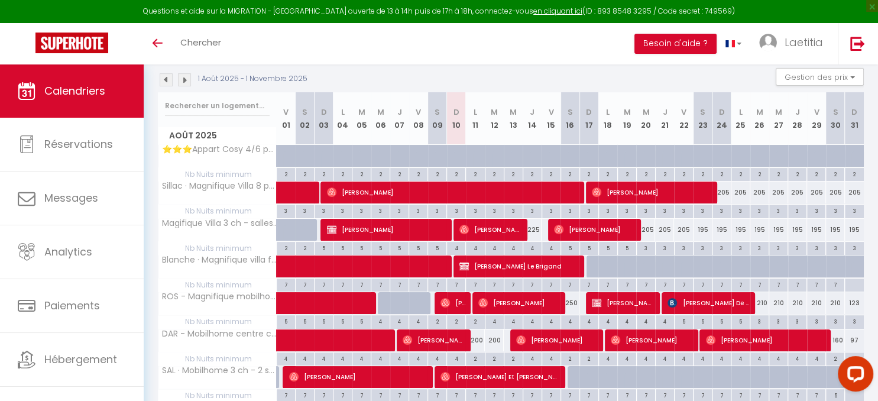
scroll to position [249, 0]
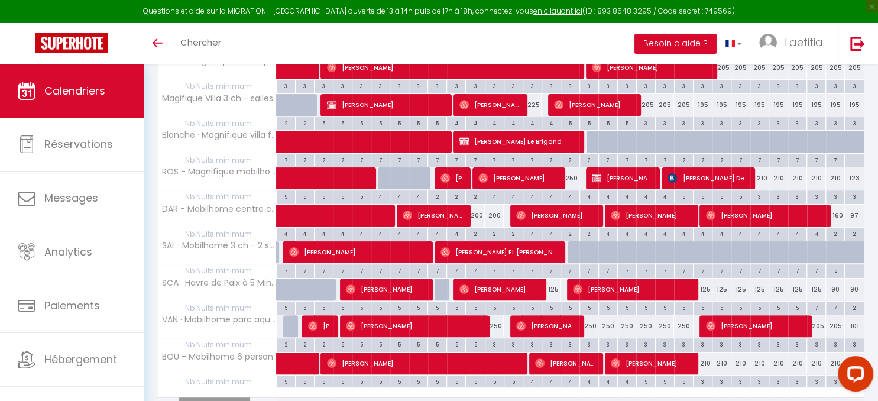
click at [427, 353] on span "[PERSON_NAME]" at bounding box center [425, 363] width 196 height 22
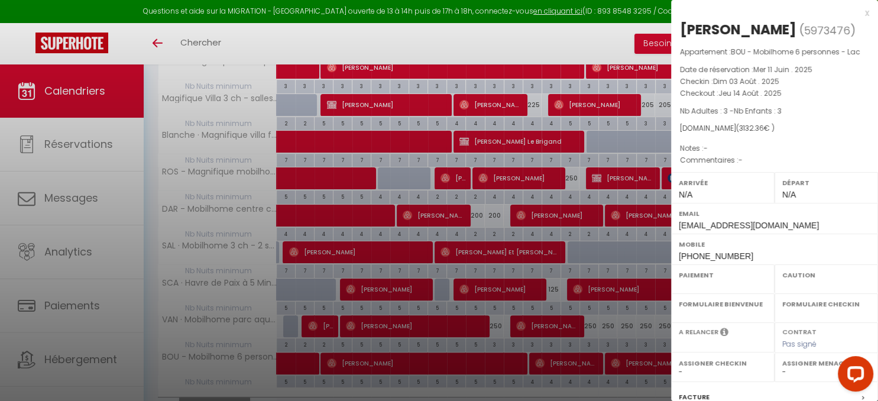
select select "OK"
select select "0"
select select "1"
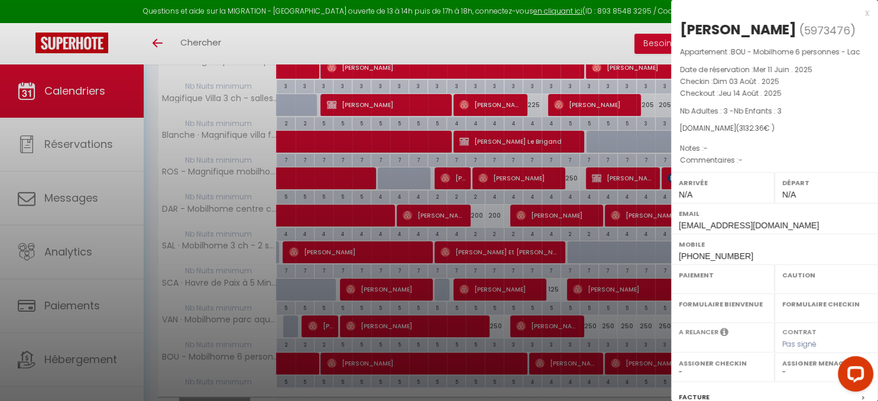
select select
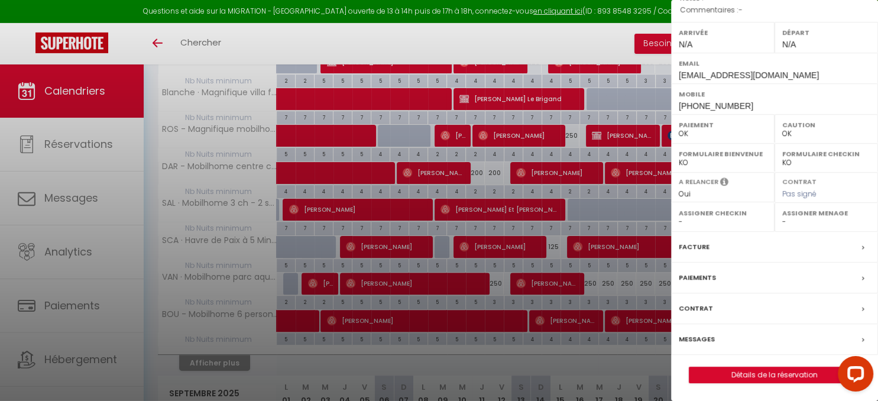
scroll to position [312, 0]
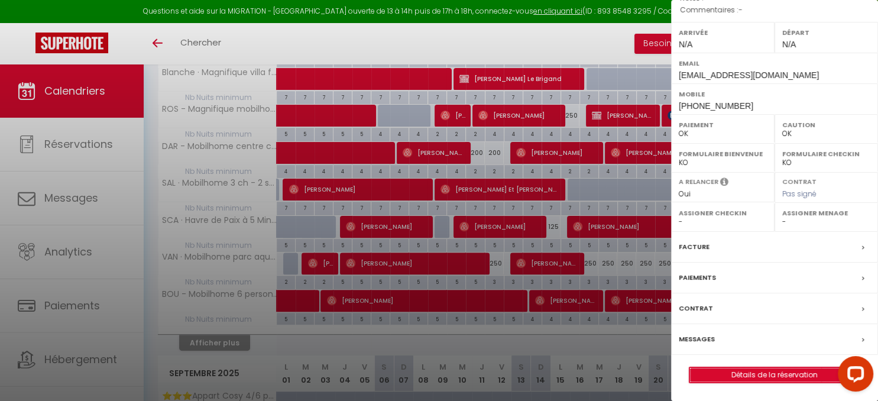
click at [753, 373] on link "Détails de la réservation" at bounding box center [774, 374] width 170 height 15
select select
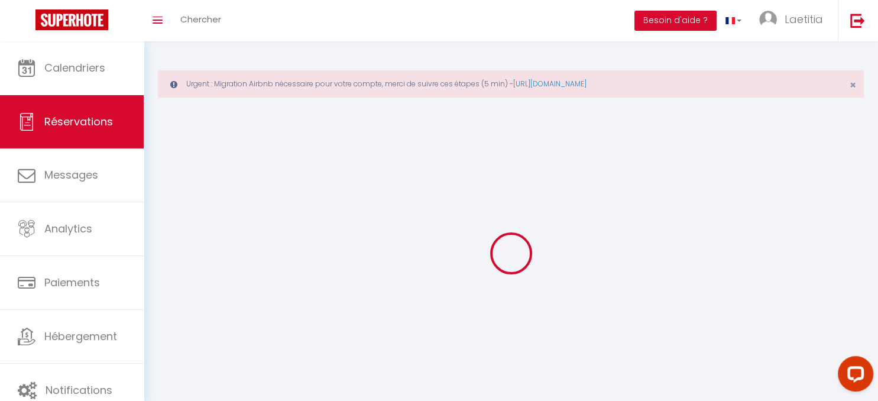
select select
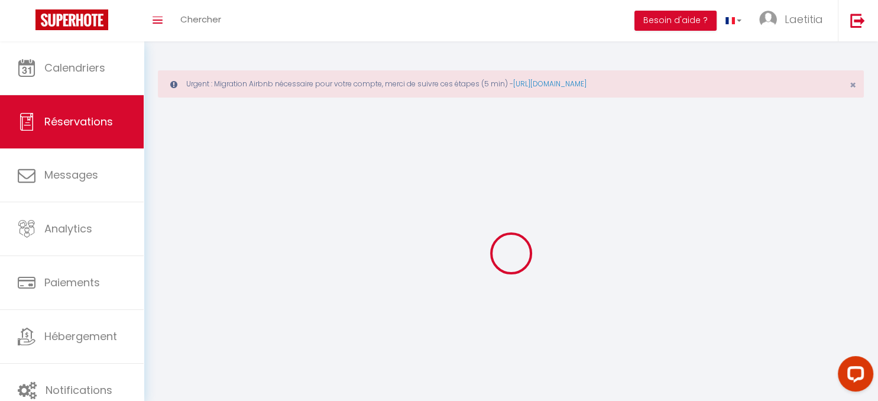
select select
checkbox input "false"
select select
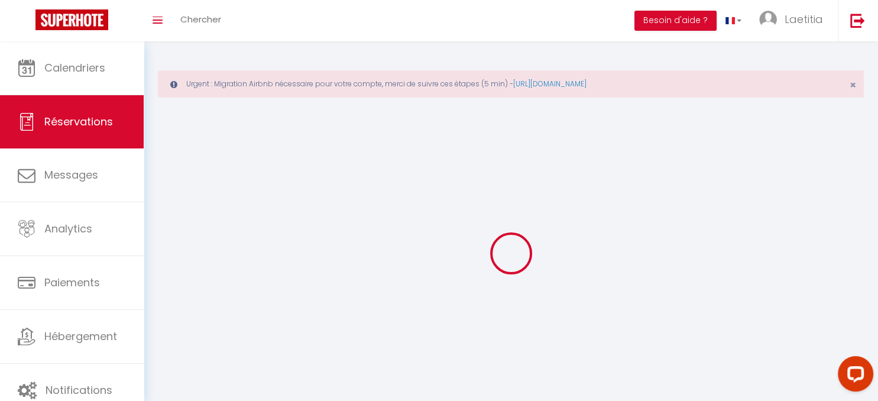
select select
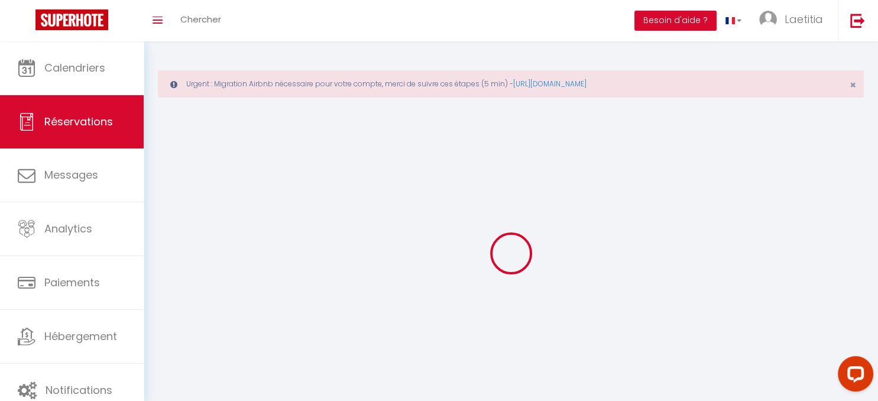
select select
checkbox input "false"
select select
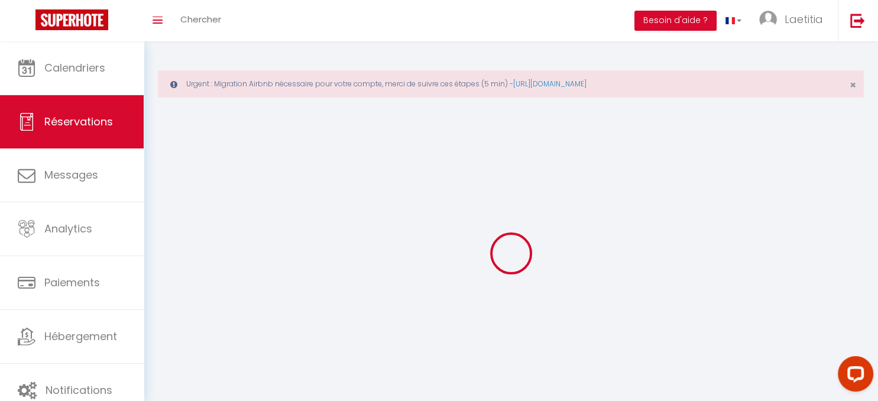
select select
checkbox input "false"
select select
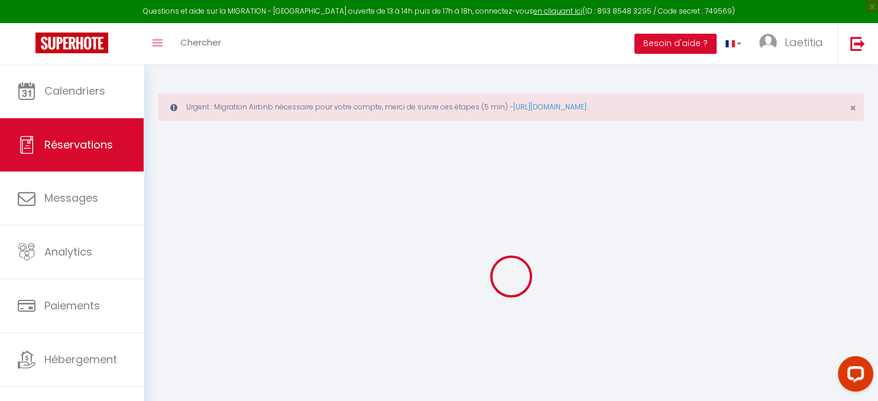
select select
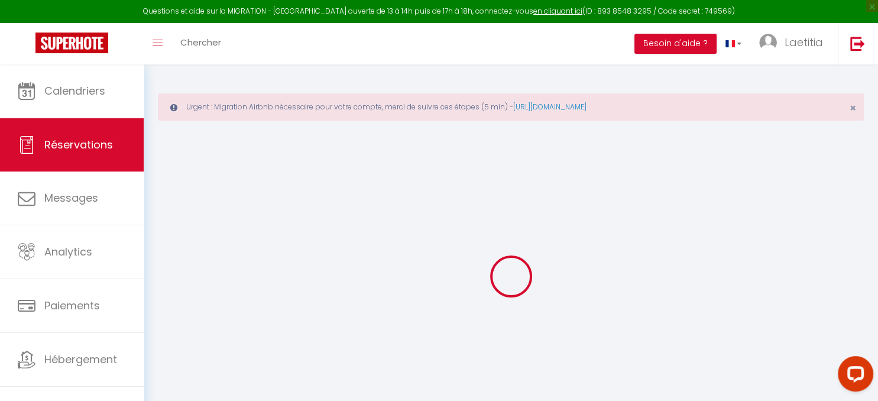
select select
checkbox input "false"
type input "[PERSON_NAME]"
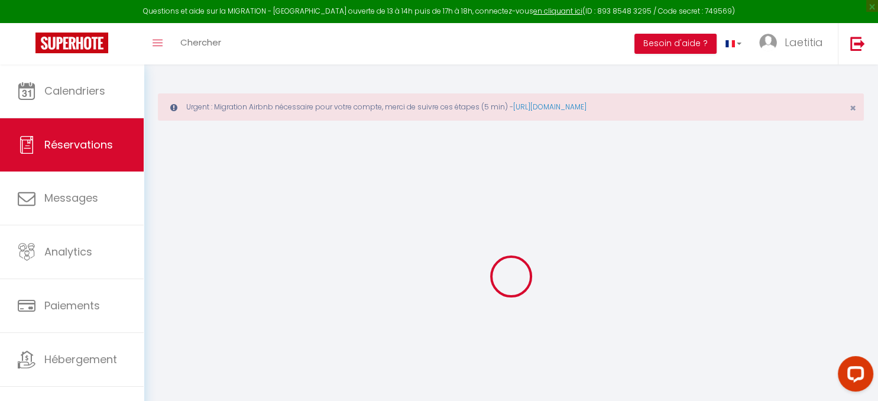
type input "[EMAIL_ADDRESS][DOMAIN_NAME]"
type input "[PHONE_NUMBER]"
select select "DE"
type input "108.92"
select select "61831"
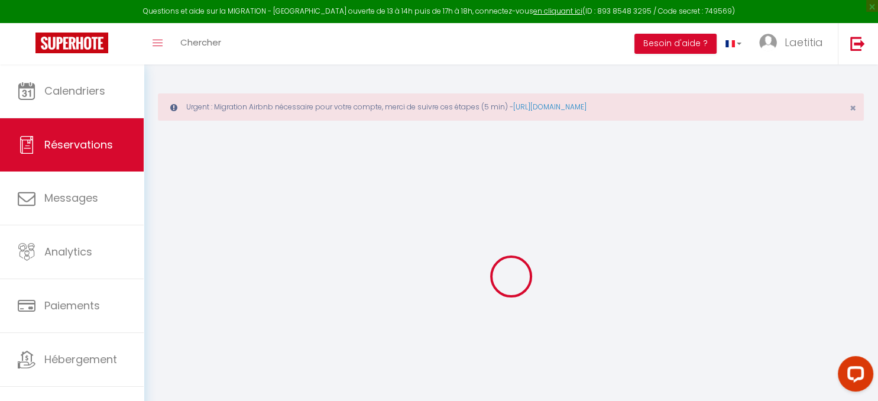
select select "1"
select select
type input "3"
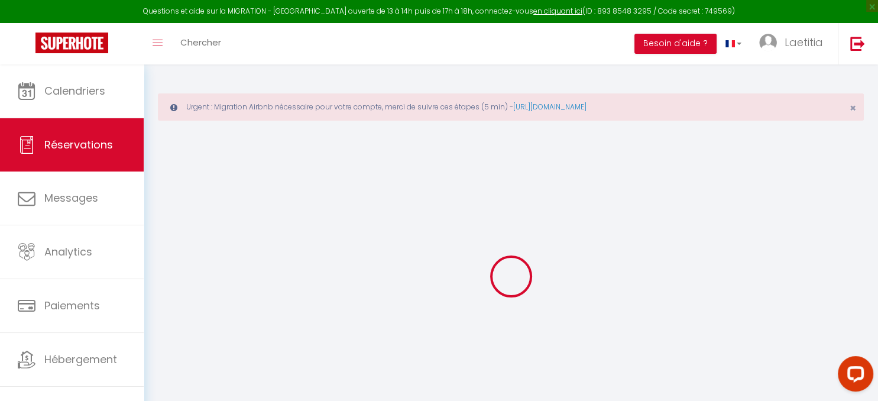
select select "12"
select select
type input "2965.6"
checkbox input "false"
type input "0"
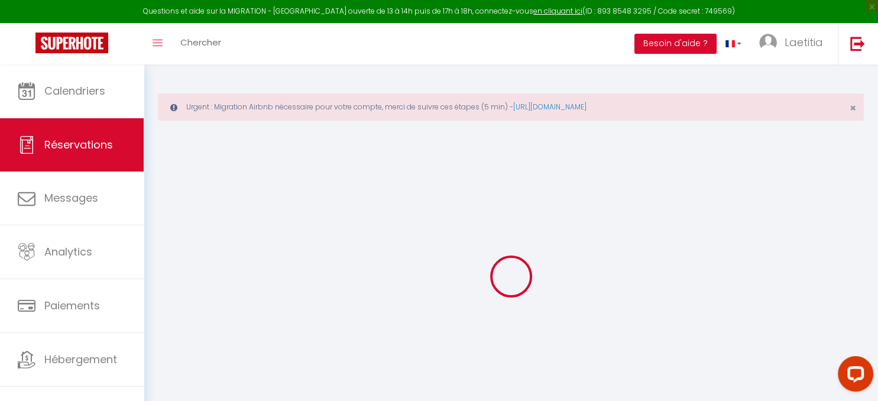
select select "1"
type input "60"
type input "0"
select select
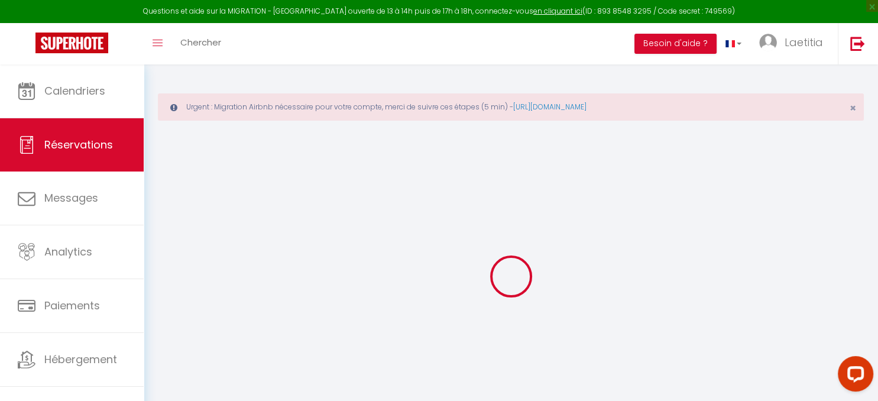
select select
select select "15"
checkbox input "false"
select select
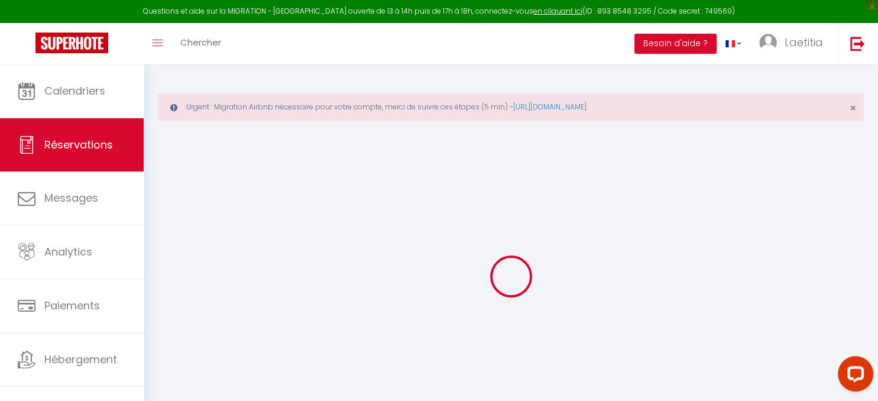
checkbox input "false"
select select
checkbox input "false"
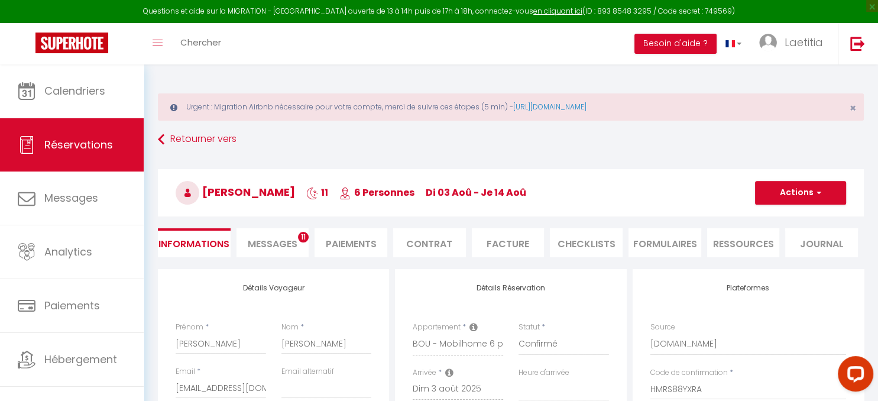
type input "60"
type input "106.76"
select select
checkbox input "false"
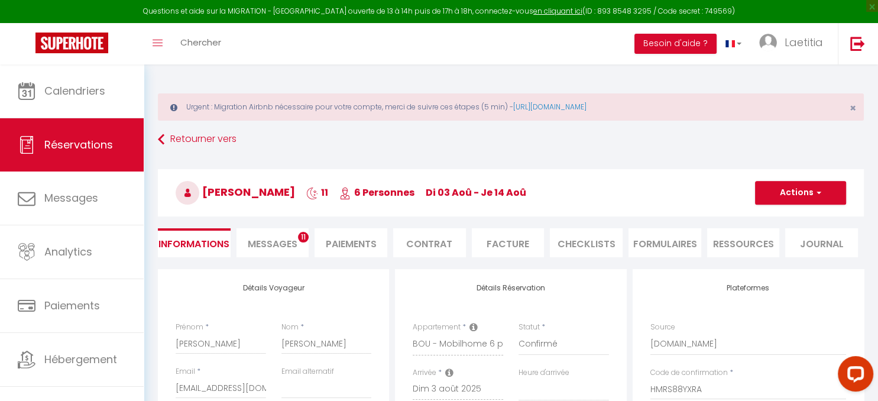
select select
click at [584, 109] on link "[URL][DOMAIN_NAME]" at bounding box center [549, 107] width 73 height 10
click at [775, 32] on link "Laetitia" at bounding box center [793, 43] width 87 height 41
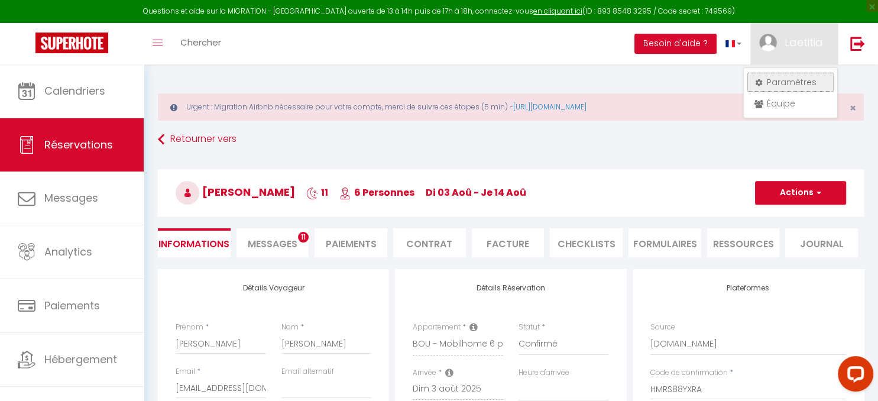
click at [786, 82] on link "Paramètres" at bounding box center [789, 82] width 87 height 20
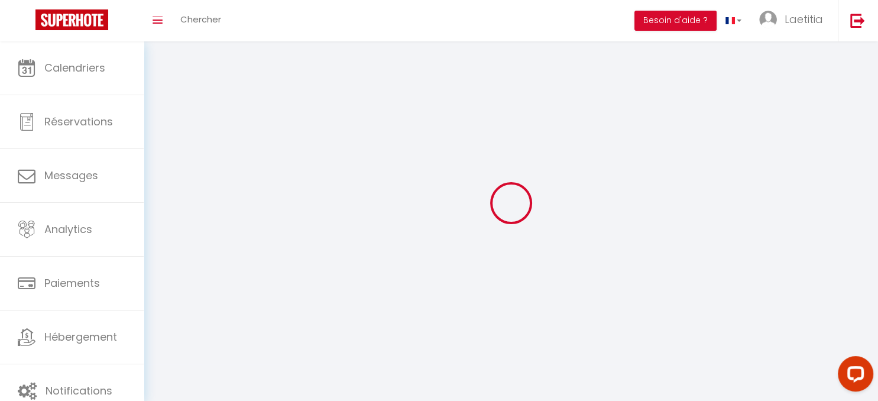
select select
select select "fr"
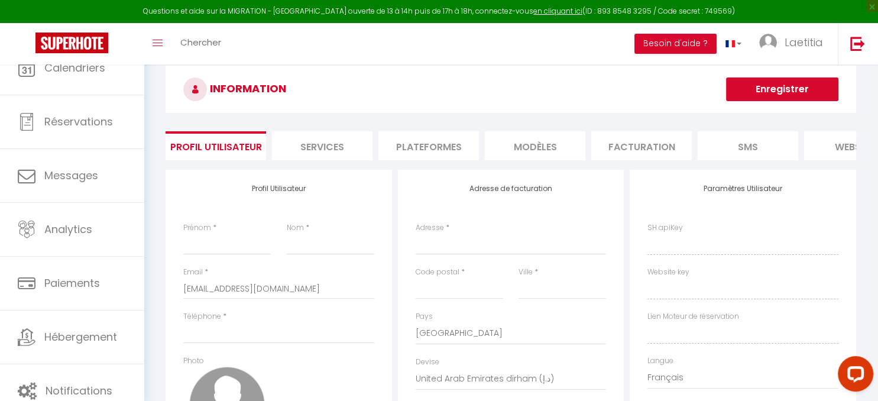
type input "Laetitia"
type input "ROMAN"
type input "0626457808"
type input "21 av du stade"
type input "40460"
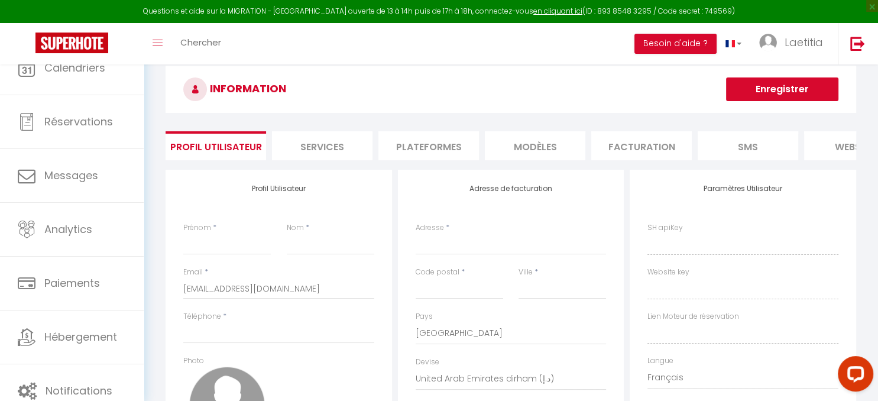
type input "SANGUINET"
select select "28"
type input "df0wLIttH6rZYRdlWh7gpX8yL"
type input "CjczTx2imzAanLKIl30OmMfJP"
type input "[URL][DOMAIN_NAME]"
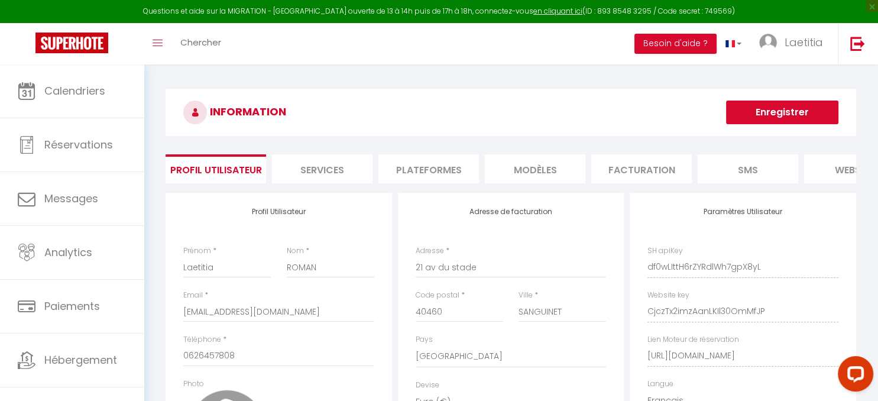
click at [417, 167] on li "Plateformes" at bounding box center [428, 168] width 100 height 29
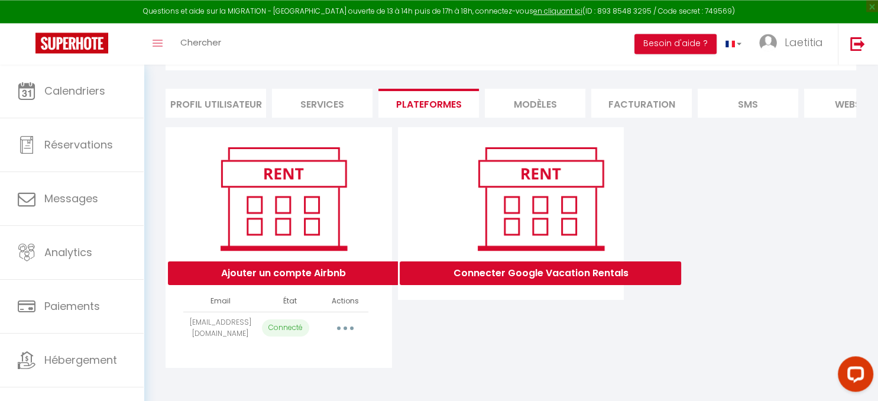
scroll to position [76, 0]
click at [339, 326] on button "button" at bounding box center [345, 328] width 33 height 19
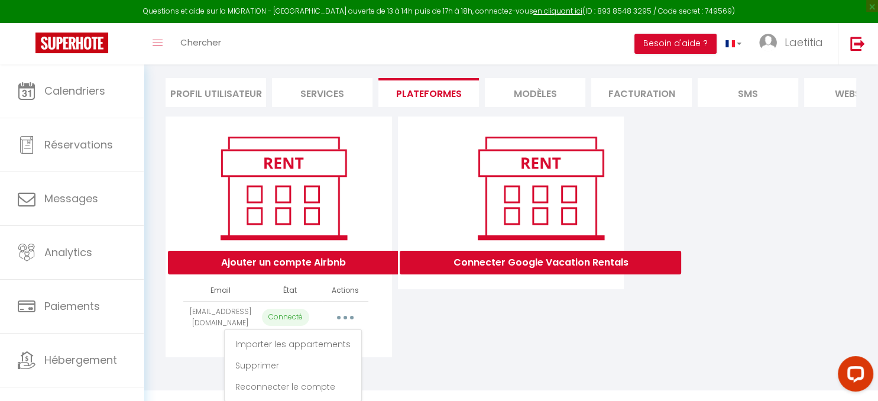
scroll to position [82, 0]
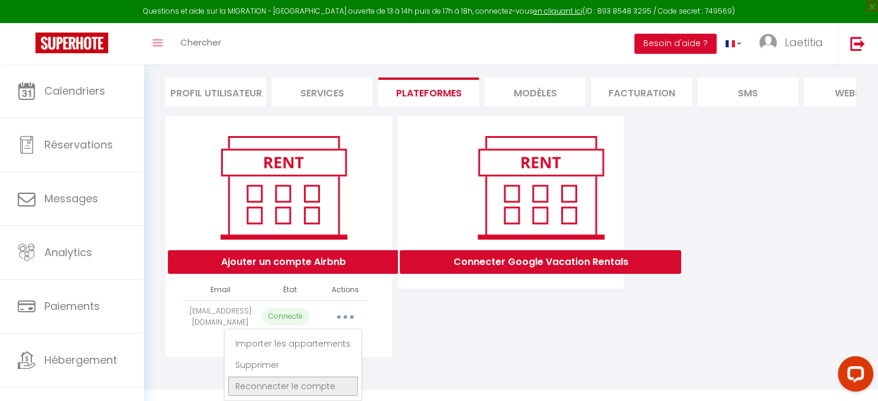
click at [288, 380] on link "Reconnecter le compte" at bounding box center [293, 386] width 131 height 20
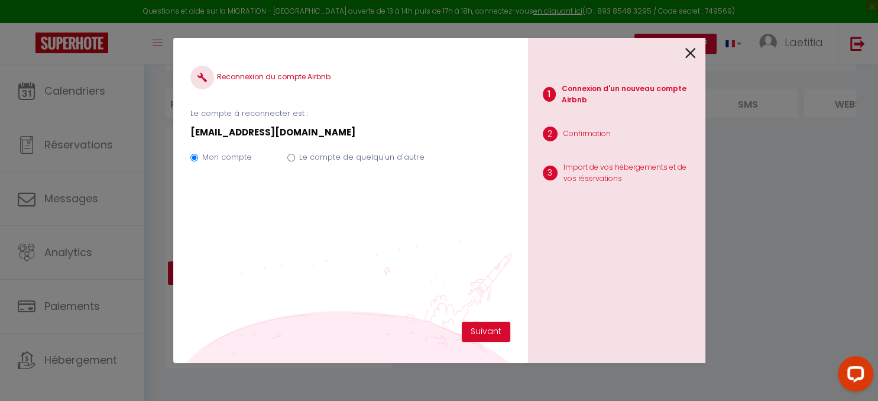
scroll to position [76, 0]
click at [693, 59] on icon at bounding box center [690, 53] width 11 height 18
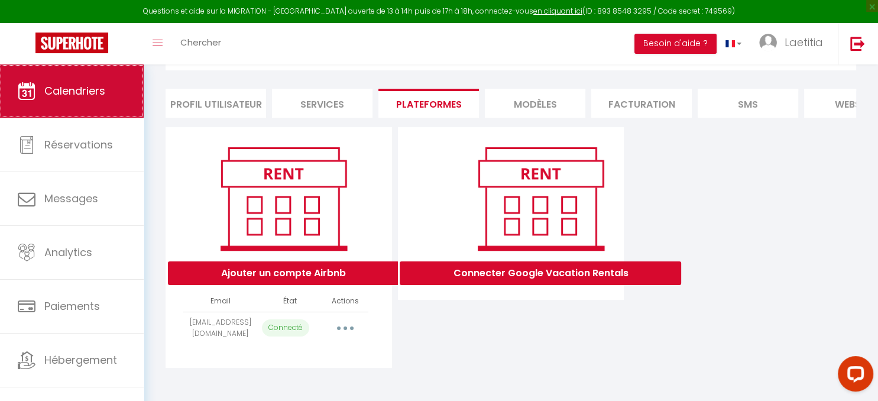
click at [71, 103] on link "Calendriers" at bounding box center [72, 90] width 144 height 53
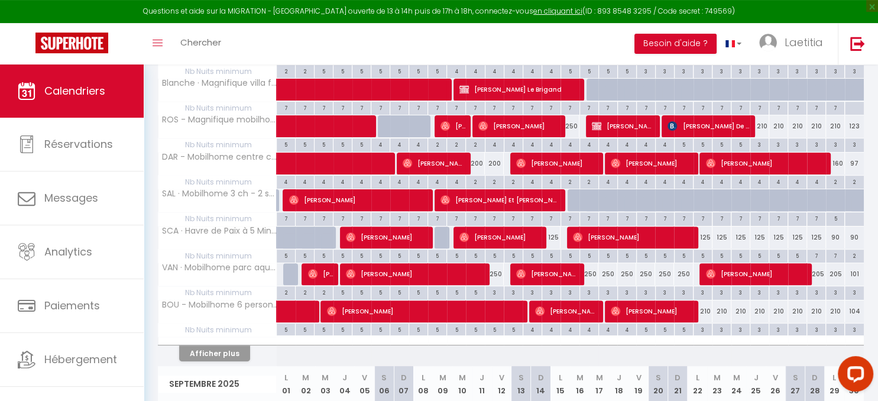
scroll to position [374, 0]
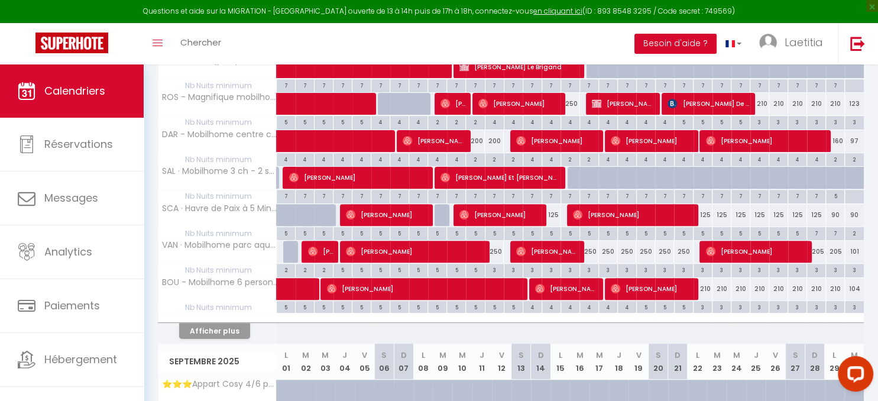
click at [395, 280] on span "[PERSON_NAME]" at bounding box center [425, 288] width 196 height 22
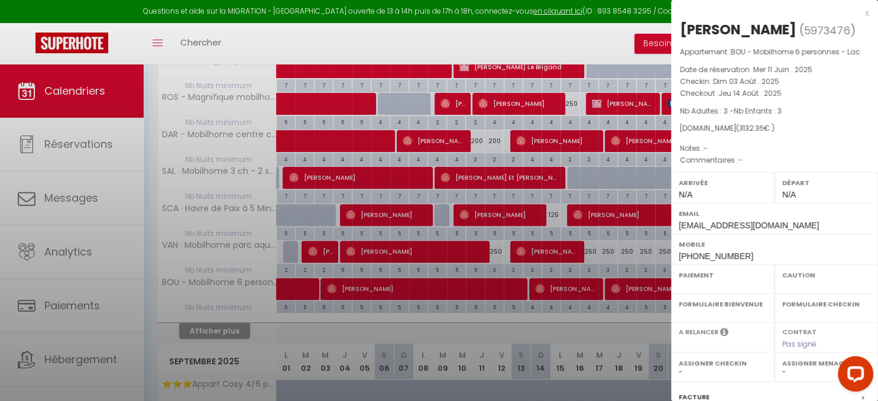
select select "OK"
select select "0"
select select "1"
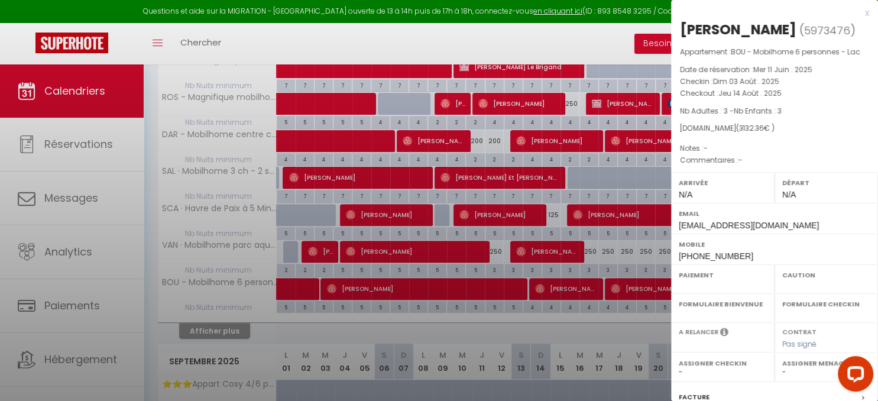
select select
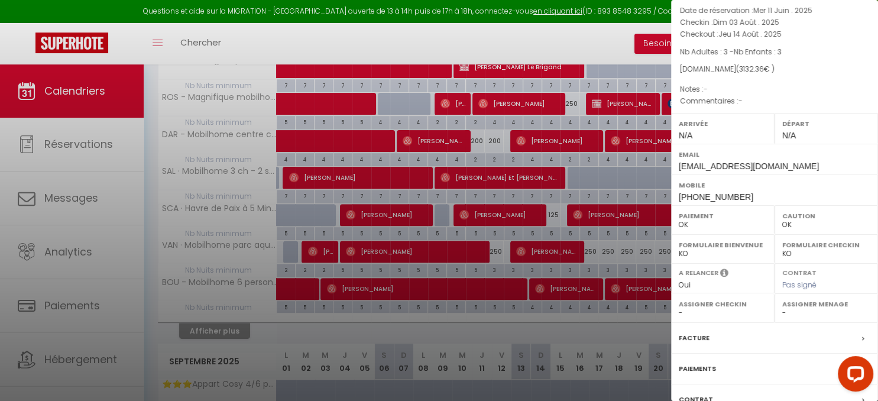
scroll to position [167, 0]
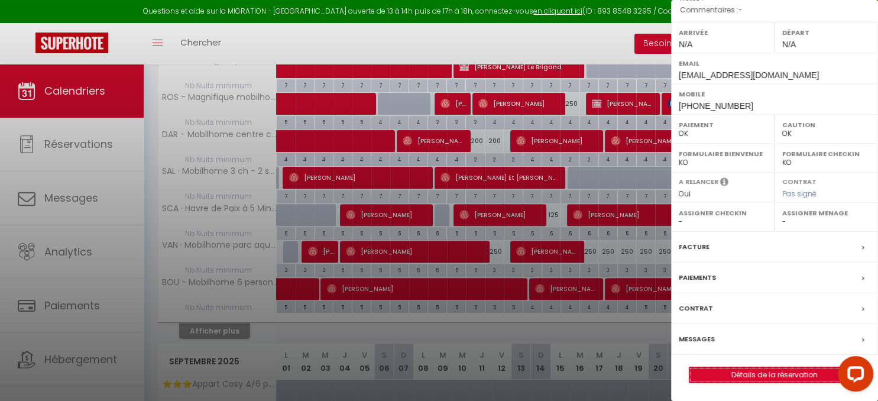
click at [729, 378] on link "Détails de la réservation" at bounding box center [774, 374] width 170 height 15
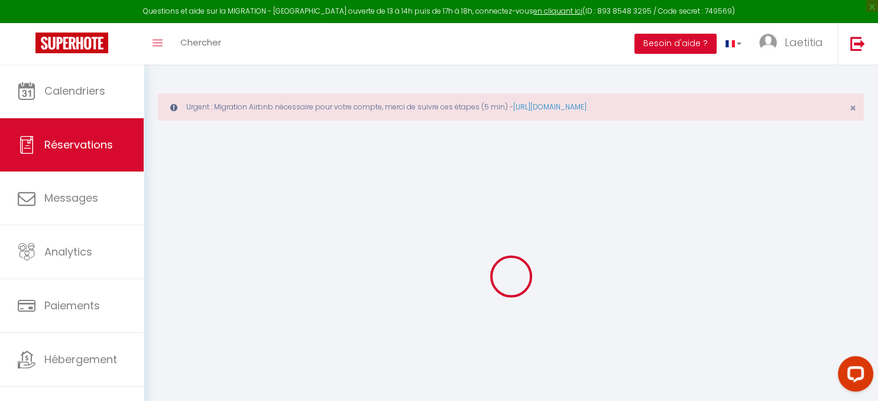
type input "[PERSON_NAME]"
type input "[EMAIL_ADDRESS][DOMAIN_NAME]"
type input "[PHONE_NUMBER]"
select select "DE"
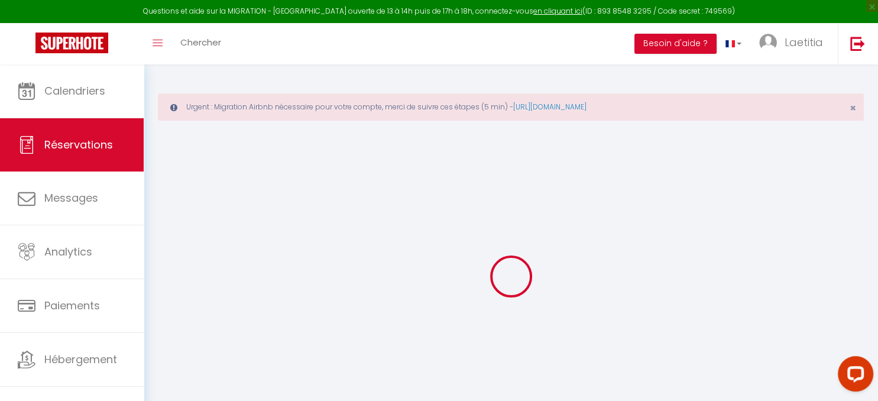
type input "108.92"
select select "61831"
select select "1"
select select
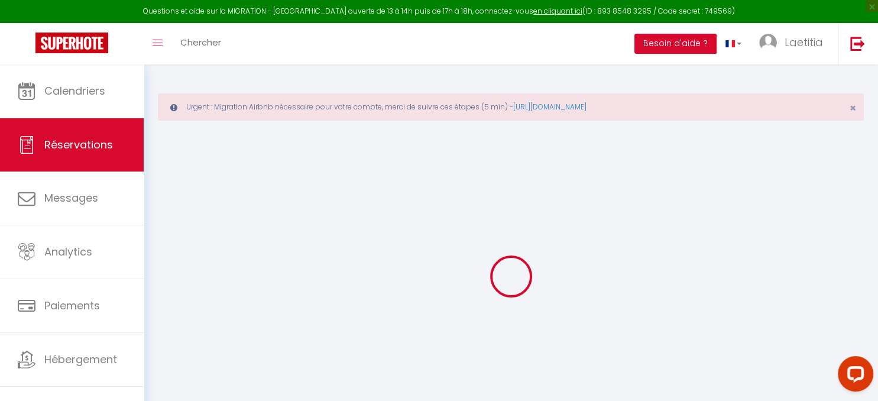
type input "3"
select select "12"
select select
type input "2965.6"
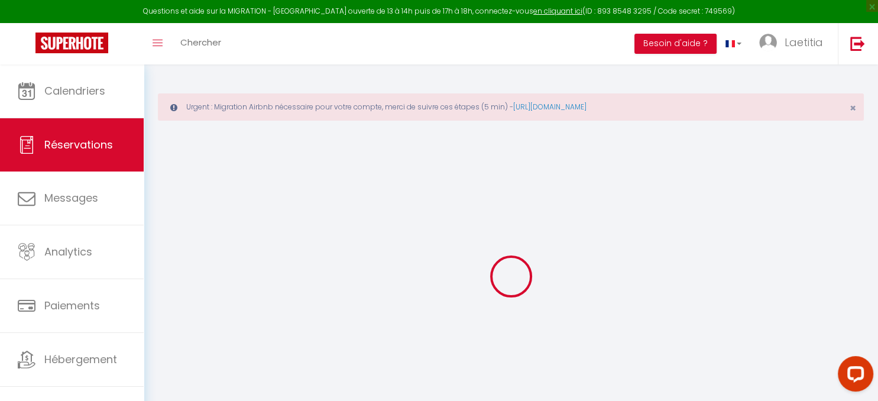
checkbox input "false"
type input "0"
select select "1"
type input "60"
type input "0"
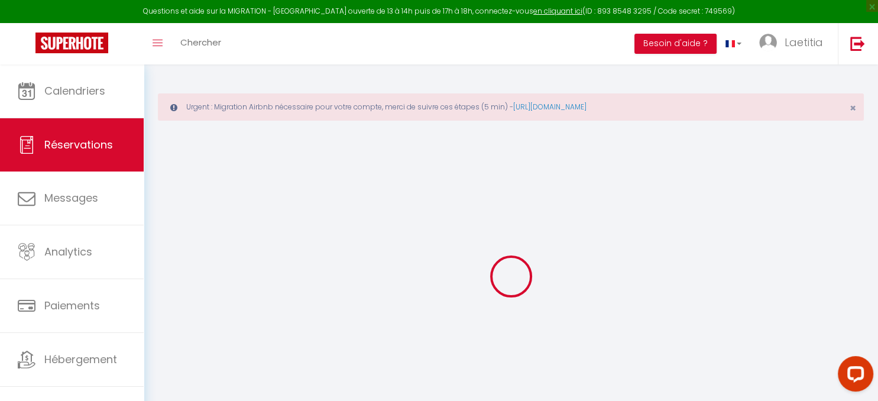
type input "0"
select select
select select "15"
checkbox input "false"
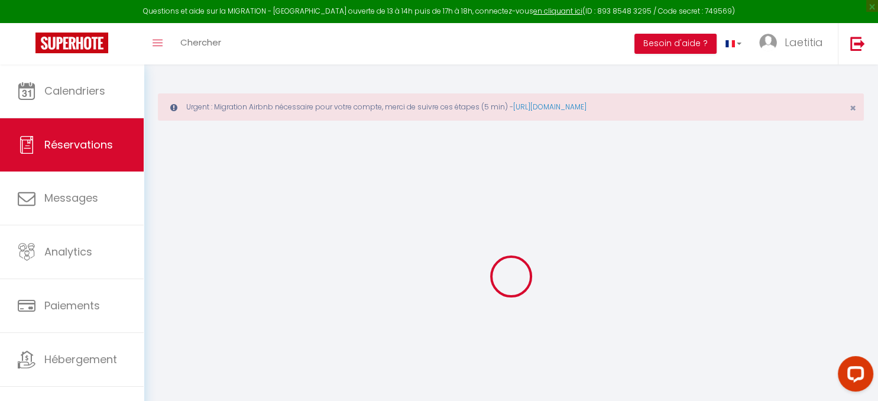
select select
checkbox input "false"
type input "60"
type input "106.76"
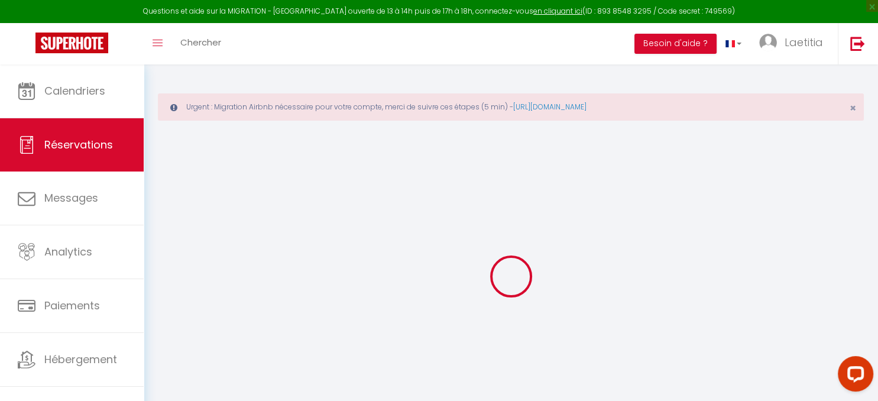
select select
checkbox input "false"
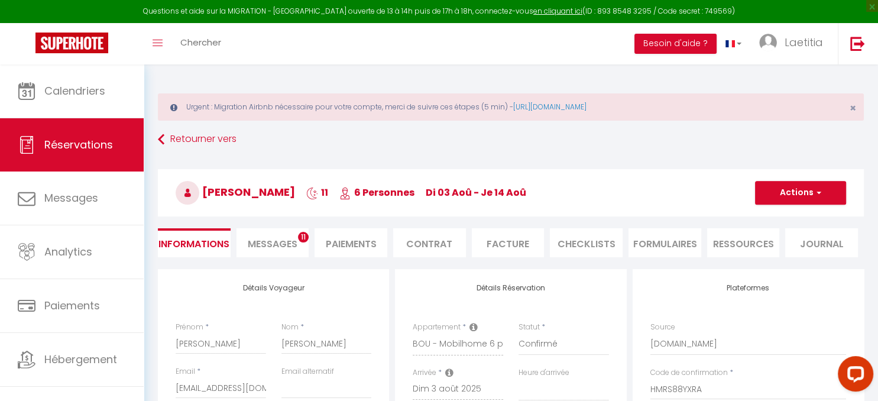
select select
checkbox input "false"
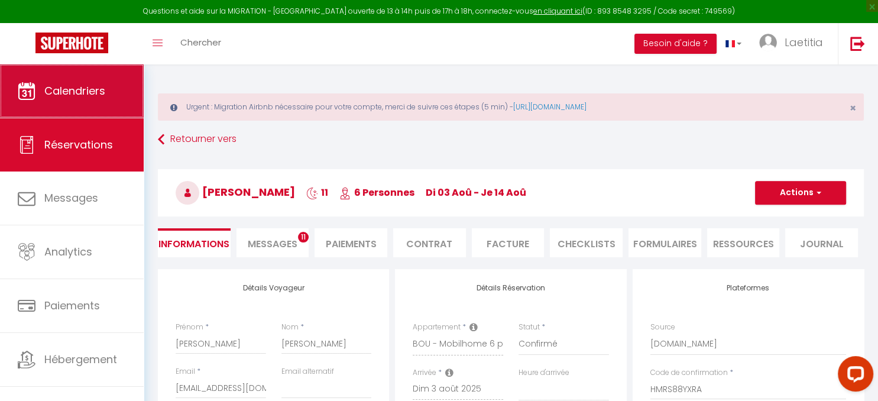
click at [63, 95] on span "Calendriers" at bounding box center [74, 90] width 61 height 15
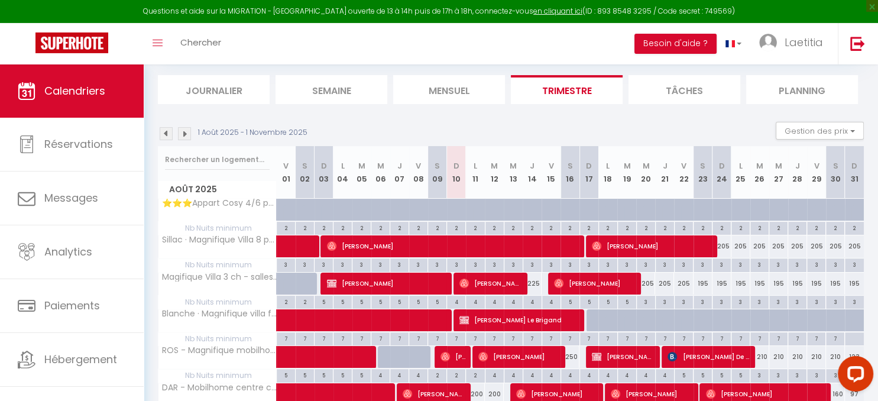
scroll to position [125, 0]
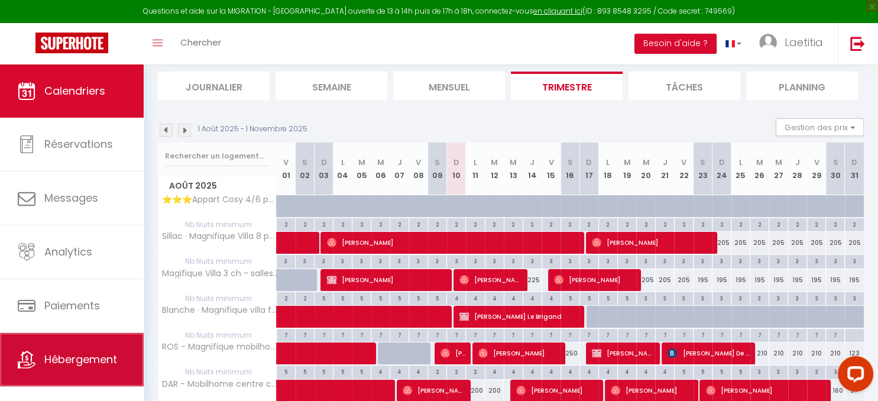
click at [82, 366] on span "Hébergement" at bounding box center [80, 359] width 73 height 15
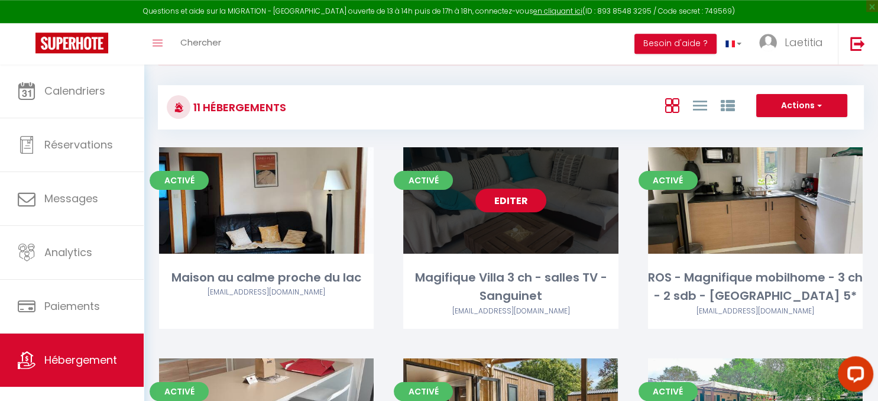
scroll to position [125, 0]
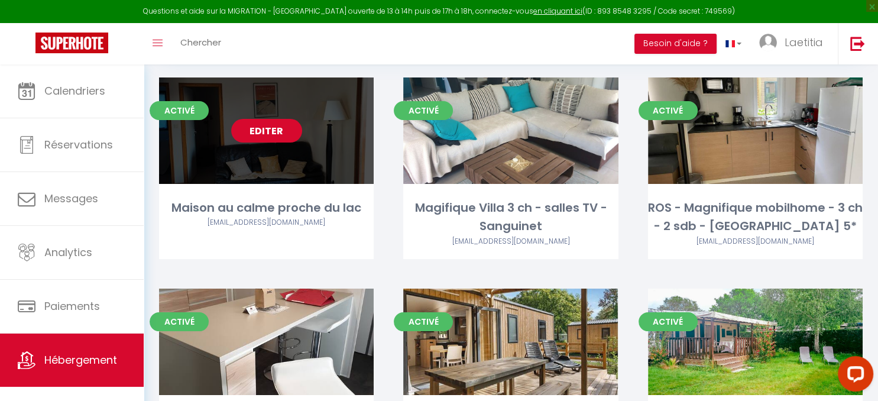
click at [249, 135] on link "Editer" at bounding box center [266, 131] width 71 height 24
select select "3"
select select "2"
select select "1"
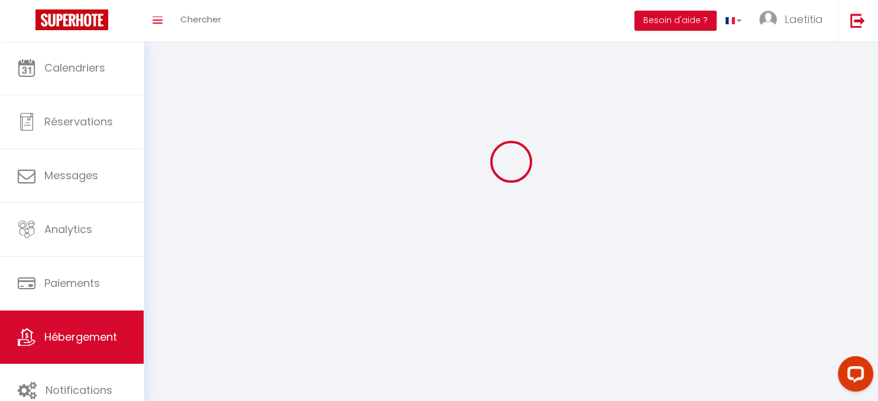
select select
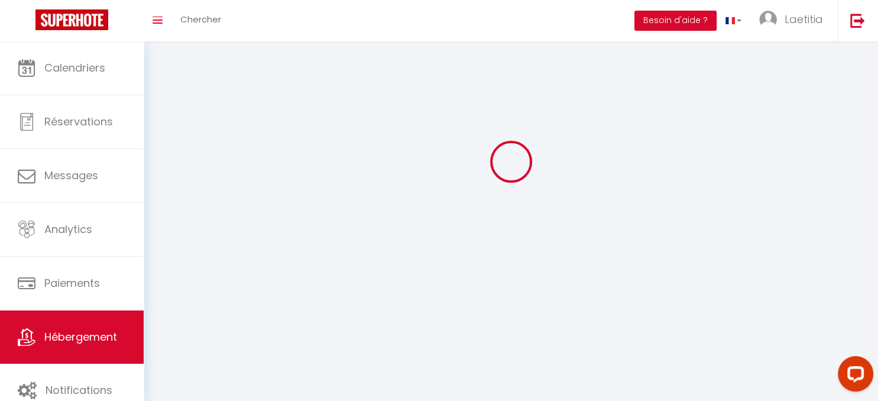
select select
checkbox input "false"
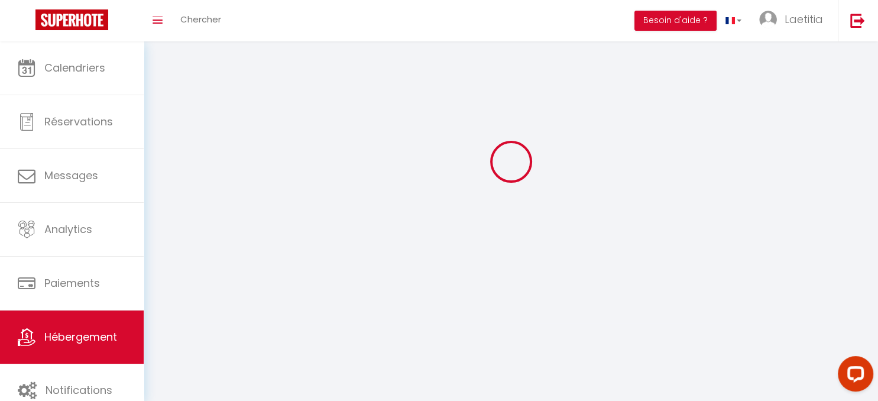
checkbox input "false"
select select
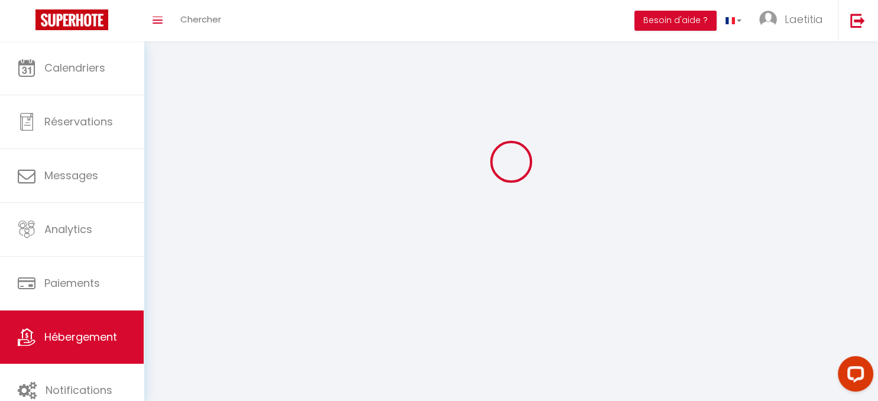
select select
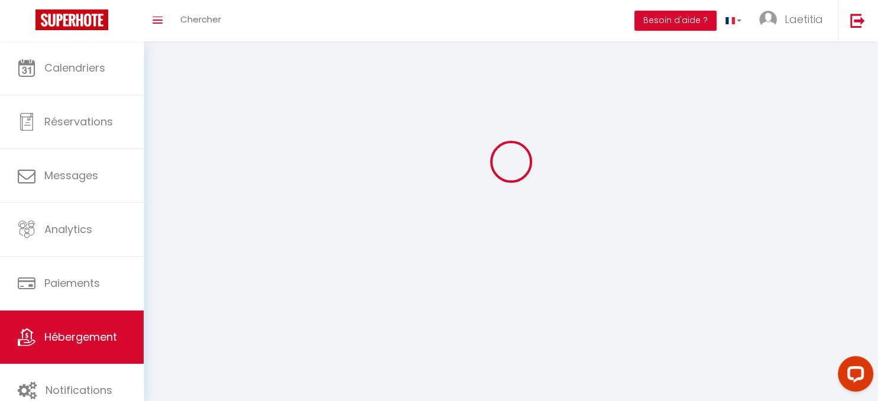
select select
checkbox input "false"
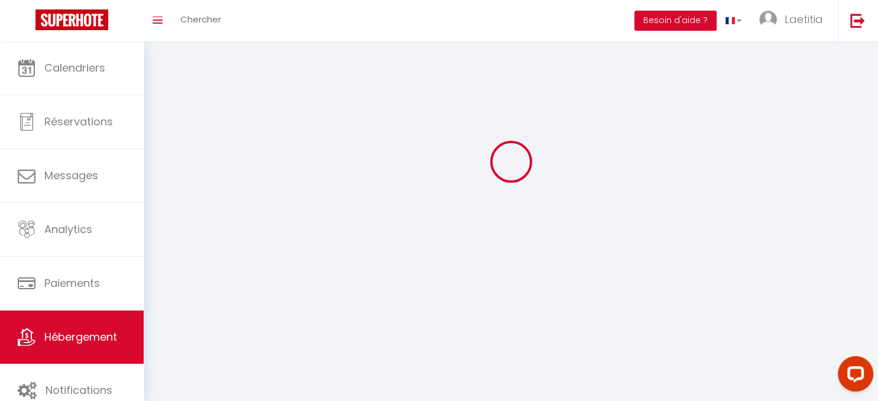
select select
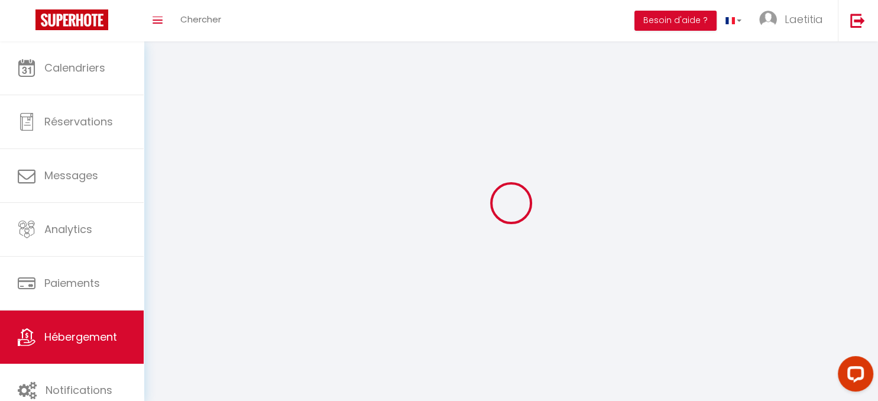
select select
checkbox input "false"
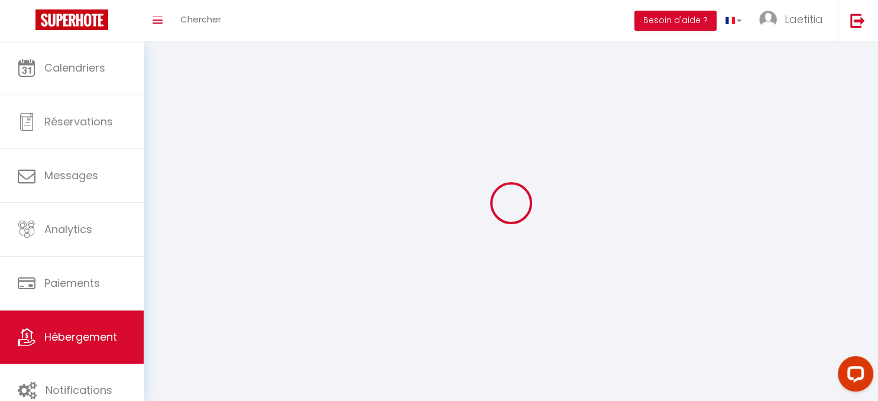
checkbox input "false"
select select
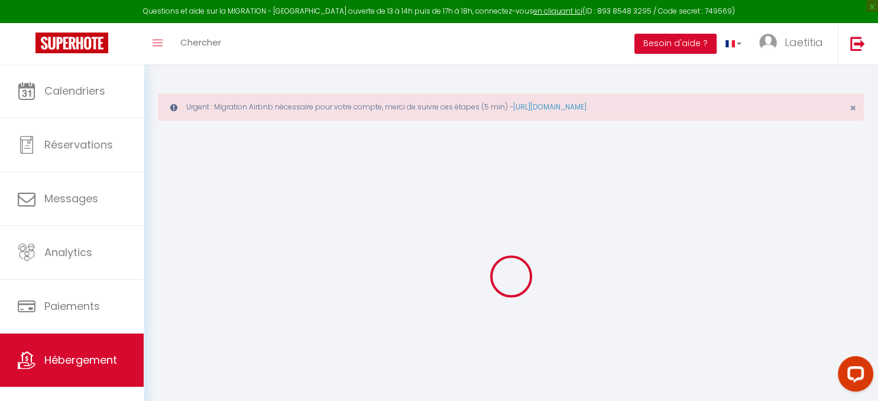
select select
checkbox input "false"
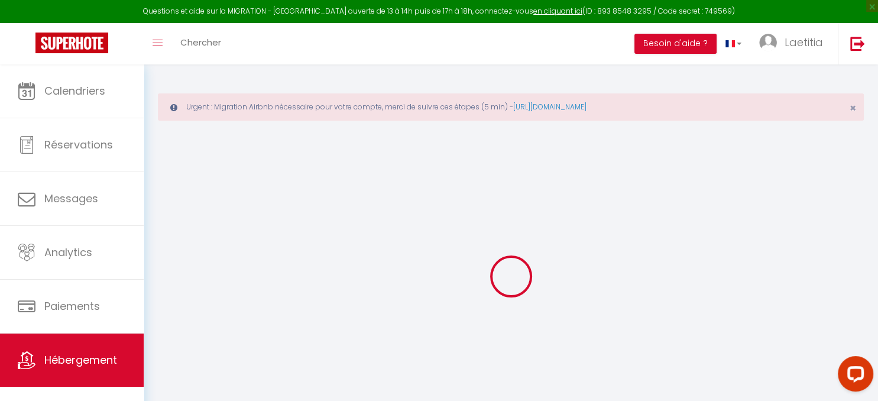
checkbox input "false"
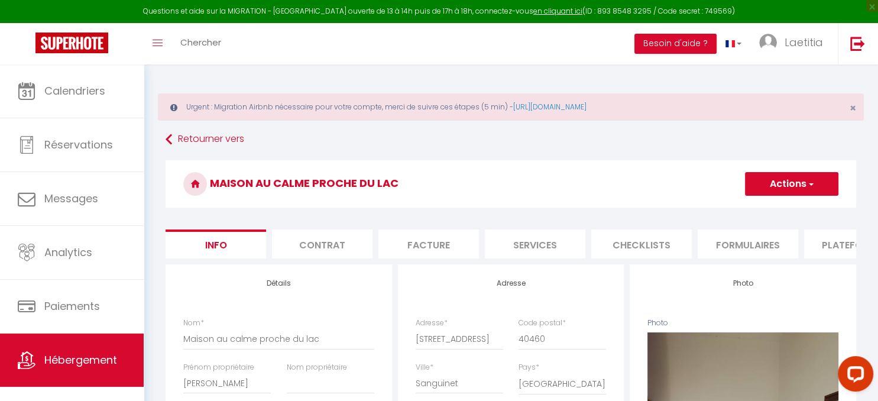
select select
checkbox input "false"
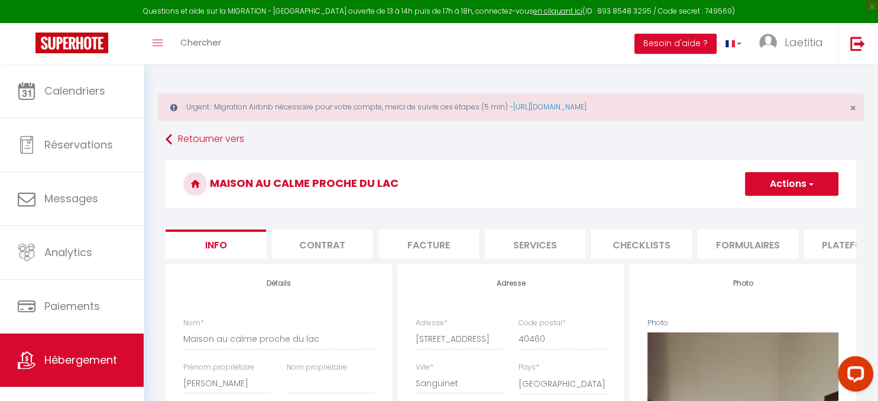
checkbox input "false"
click at [829, 242] on li "Plateformes" at bounding box center [854, 243] width 100 height 29
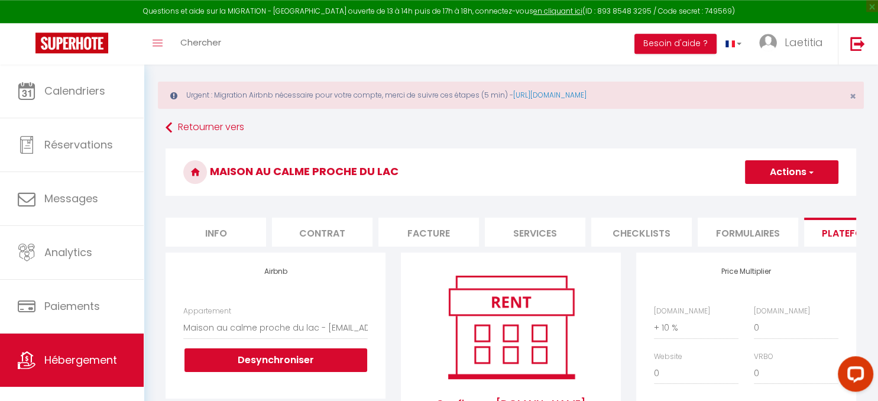
scroll to position [62, 0]
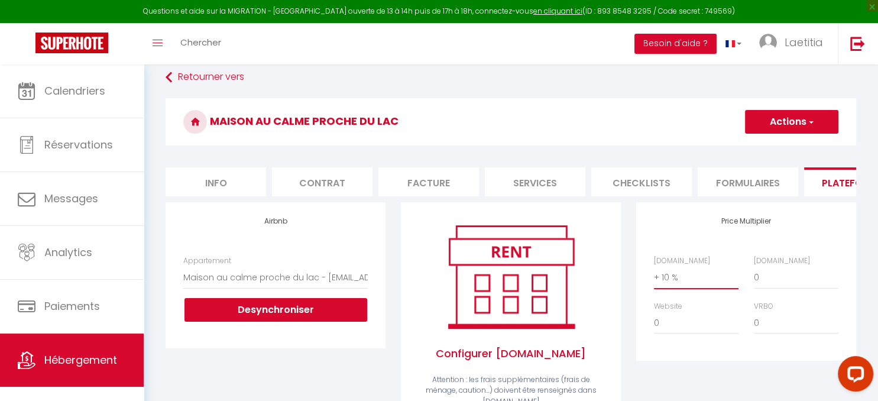
select select "+ 15 %"
click option "+ 15 %" at bounding box center [0, 0] width 0 height 0
click at [807, 122] on span "button" at bounding box center [810, 122] width 8 height 12
click at [762, 145] on link "Enregistrer" at bounding box center [790, 147] width 93 height 15
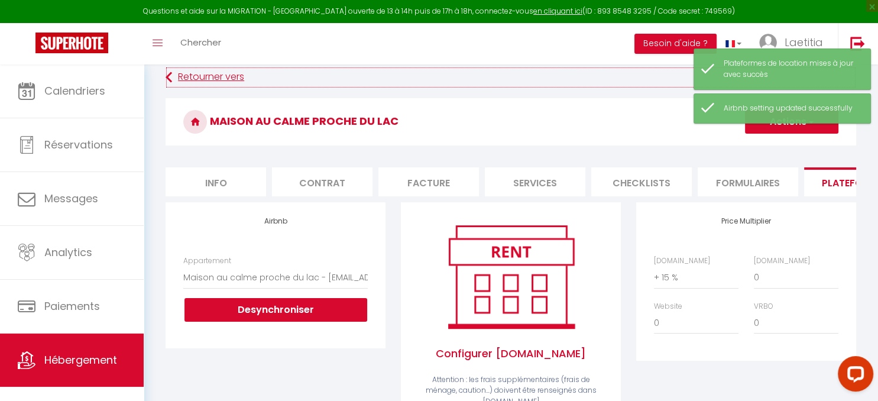
click at [216, 73] on link "Retourner vers" at bounding box center [510, 77] width 690 height 21
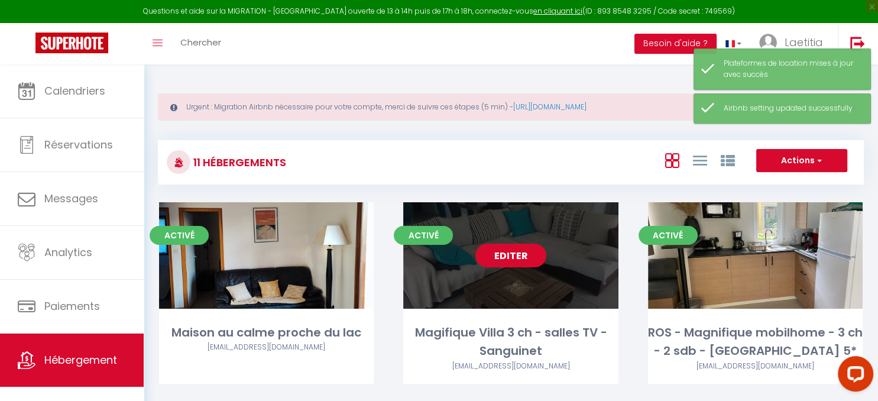
click at [515, 259] on link "Editer" at bounding box center [510, 255] width 71 height 24
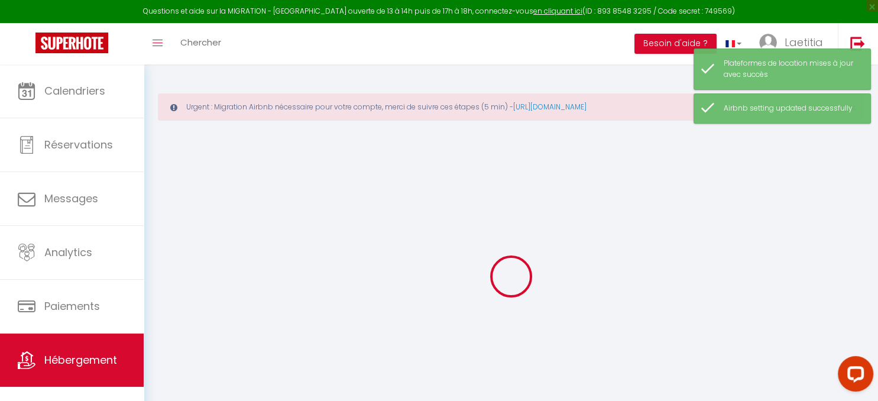
checkbox input "false"
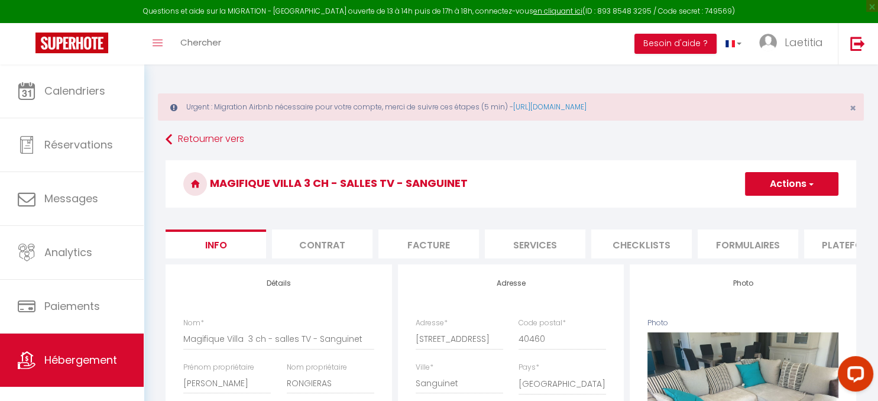
click at [807, 248] on li "Plateformes" at bounding box center [854, 243] width 100 height 29
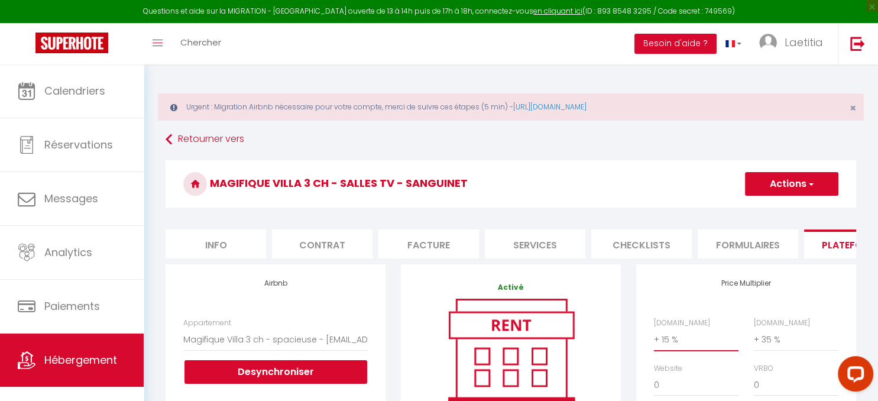
click at [710, 345] on select "0 + 1 % + 2 % + 3 % + 4 % + 5 % + 6 % + 7 % + 8 % + 9 %" at bounding box center [696, 339] width 85 height 22
click at [185, 136] on link "Retourner vers" at bounding box center [510, 139] width 690 height 21
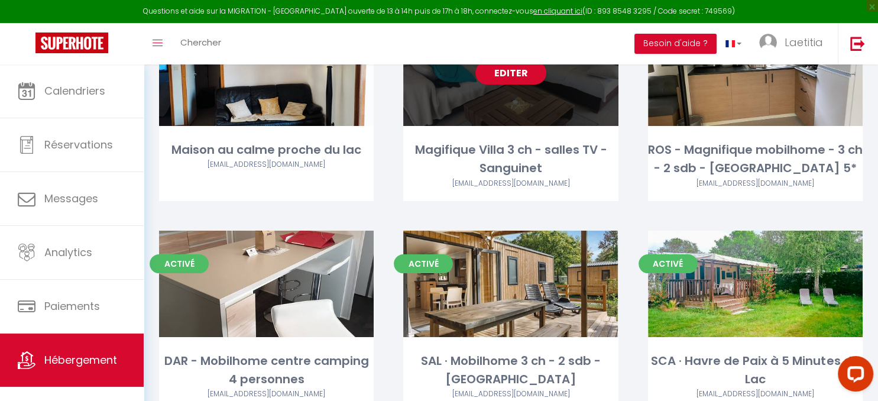
scroll to position [187, 0]
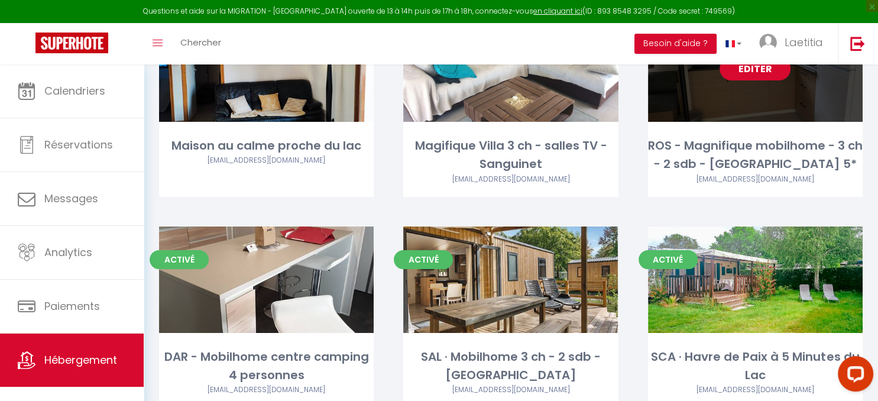
click at [748, 77] on link "Editer" at bounding box center [754, 69] width 71 height 24
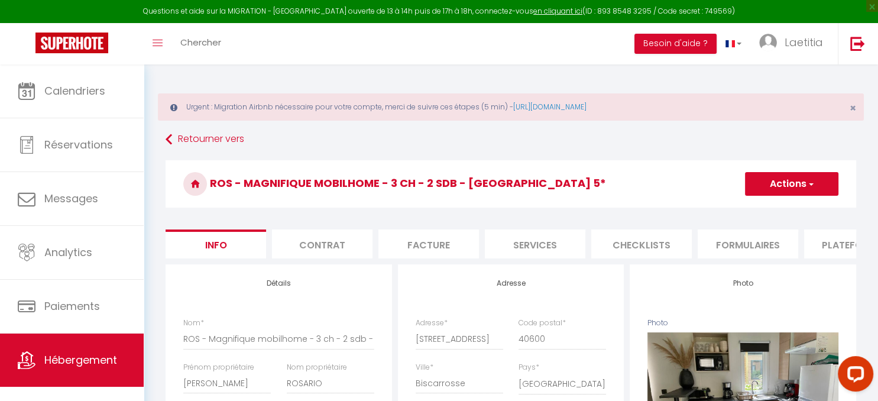
select select
checkbox input "false"
click at [826, 251] on li "Plateformes" at bounding box center [854, 243] width 100 height 29
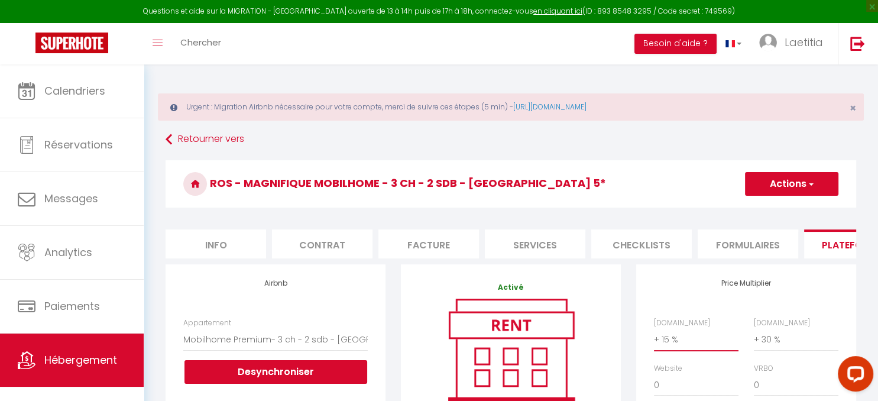
click option "+ 15 %" at bounding box center [0, 0] width 0 height 0
click at [765, 181] on button "Actions" at bounding box center [791, 184] width 93 height 24
click at [756, 207] on link "Enregistrer" at bounding box center [790, 209] width 93 height 15
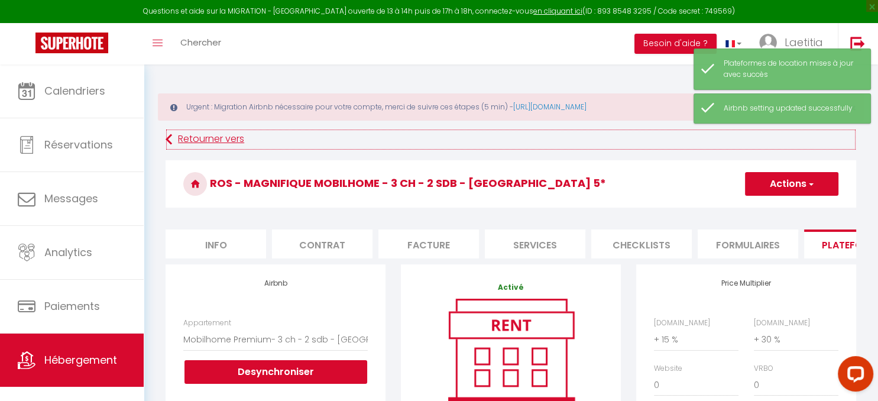
click at [204, 136] on link "Retourner vers" at bounding box center [510, 139] width 690 height 21
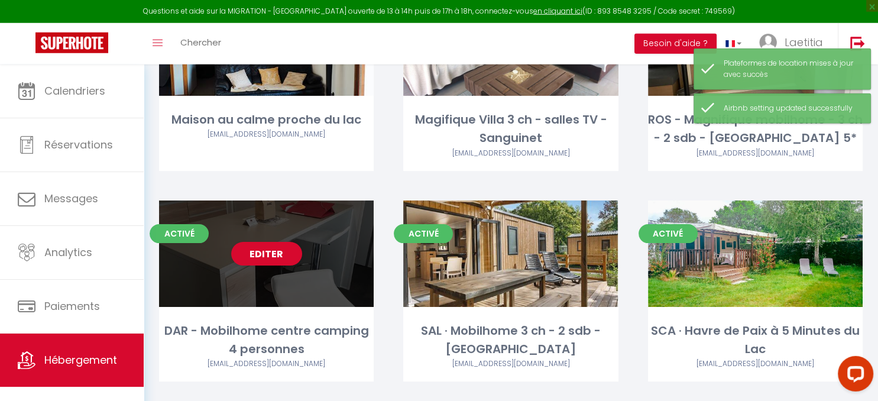
scroll to position [249, 0]
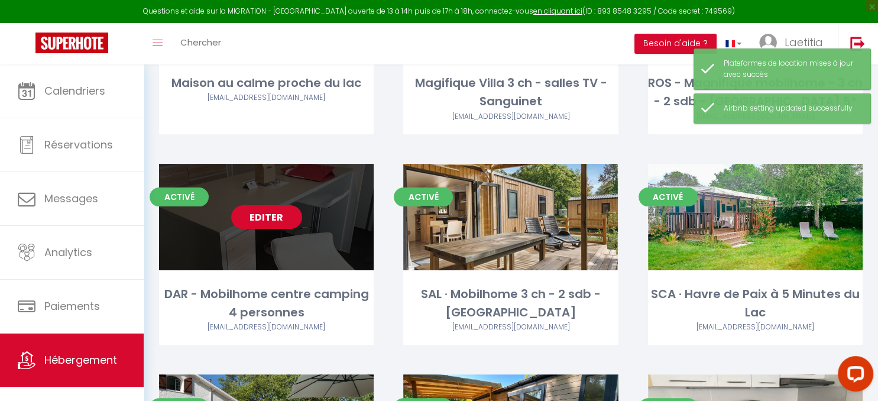
click at [261, 217] on link "Editer" at bounding box center [266, 217] width 71 height 24
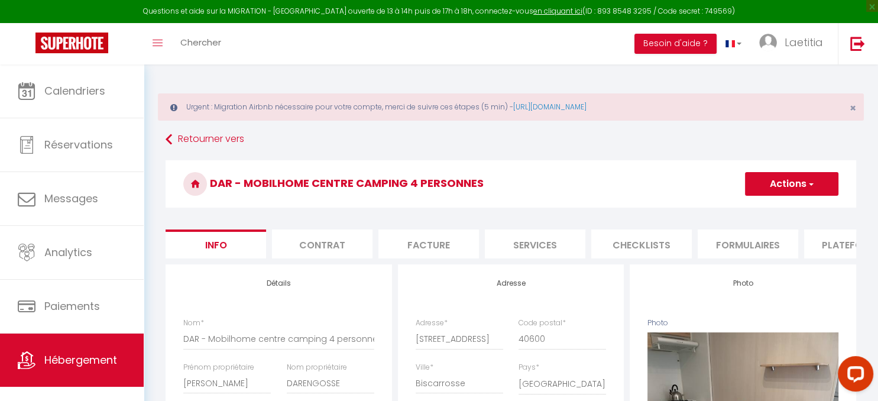
click at [821, 235] on li "Plateformes" at bounding box center [854, 243] width 100 height 29
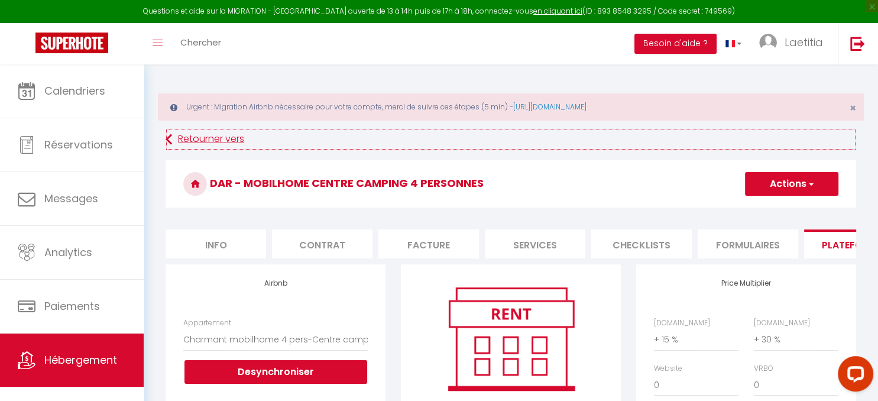
click at [186, 135] on link "Retourner vers" at bounding box center [510, 139] width 690 height 21
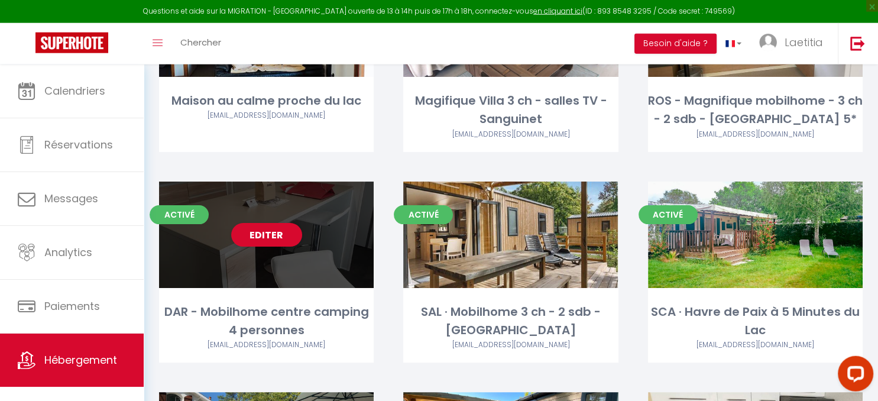
scroll to position [249, 0]
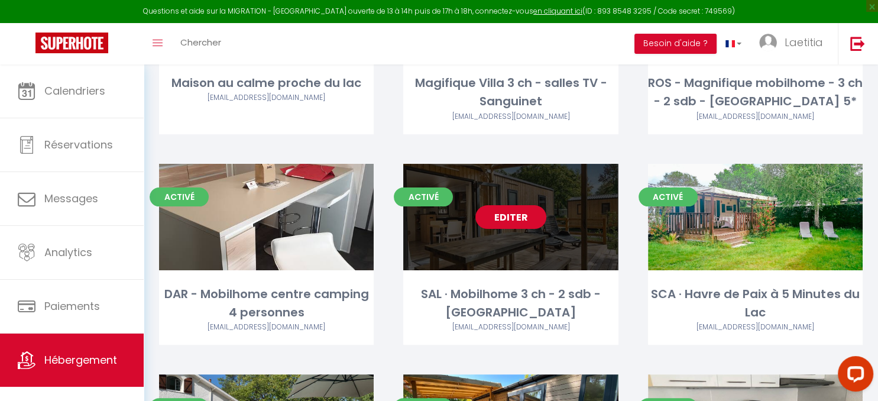
click at [501, 219] on link "Editer" at bounding box center [510, 217] width 71 height 24
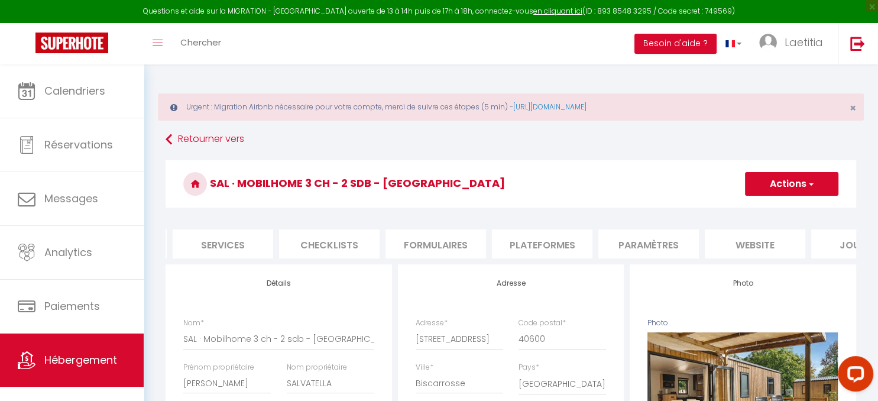
scroll to position [0, 373]
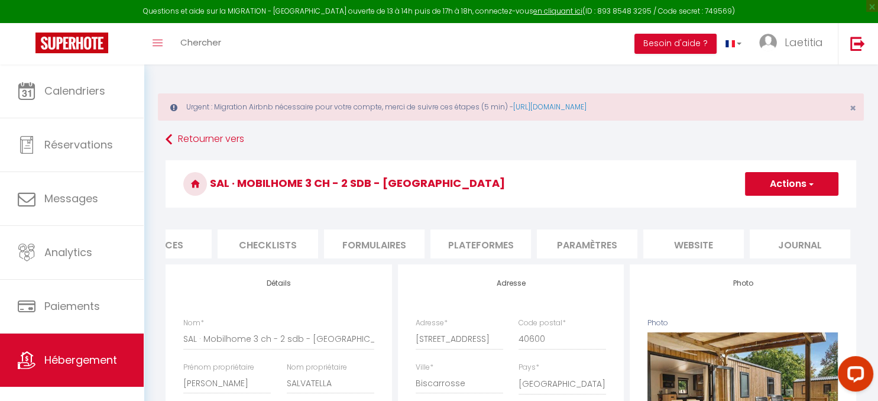
click at [482, 245] on li "Plateformes" at bounding box center [480, 243] width 100 height 29
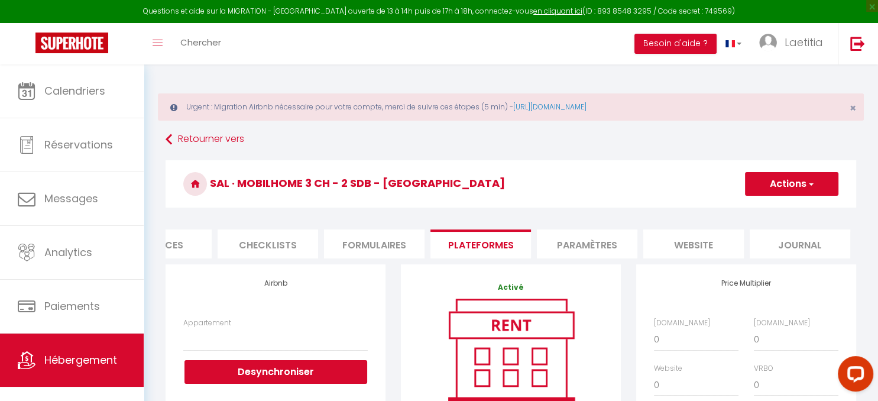
scroll to position [62, 0]
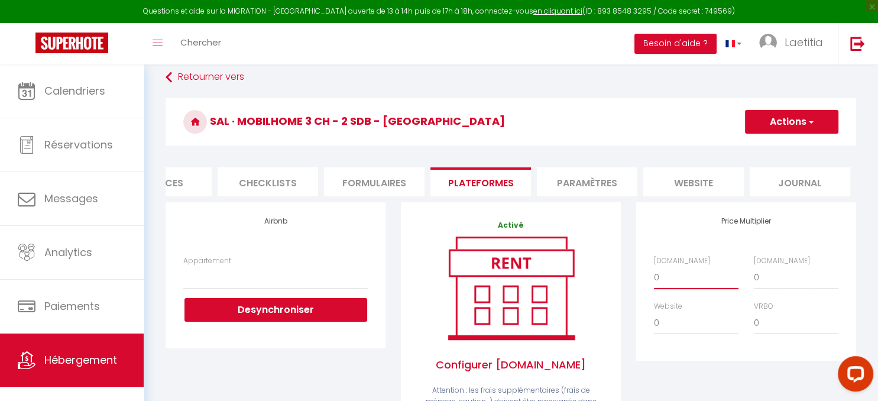
click option "+ 15 %" at bounding box center [0, 0] width 0 height 0
click at [197, 74] on link "Retourner vers" at bounding box center [510, 77] width 690 height 21
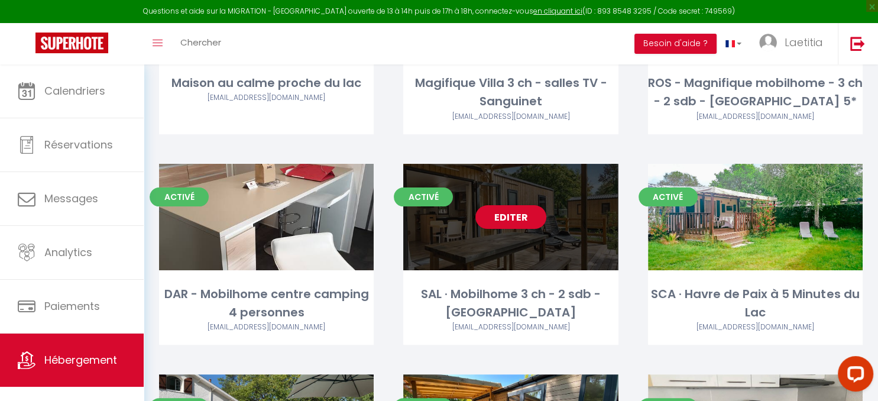
scroll to position [312, 0]
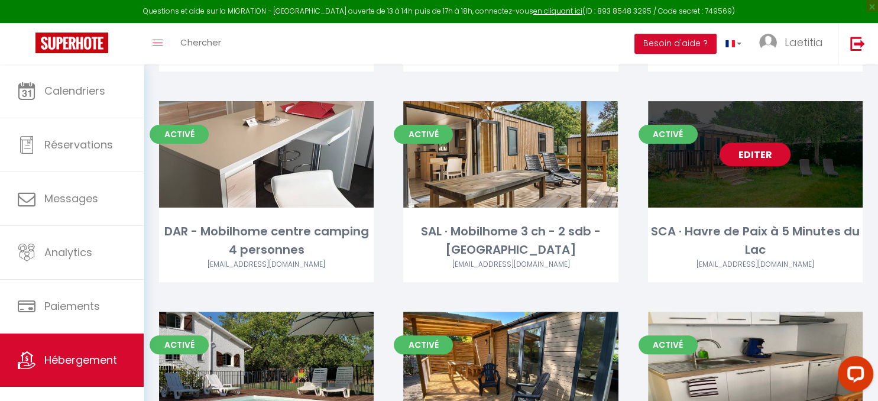
click at [765, 157] on link "Editer" at bounding box center [754, 154] width 71 height 24
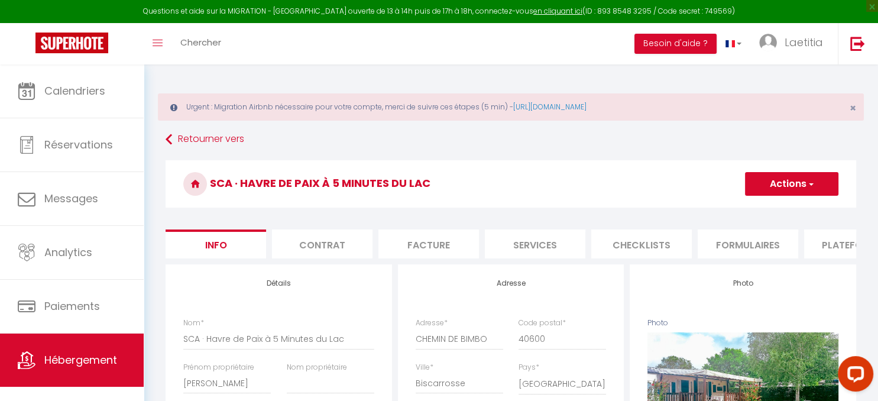
click at [819, 238] on li "Plateformes" at bounding box center [854, 243] width 100 height 29
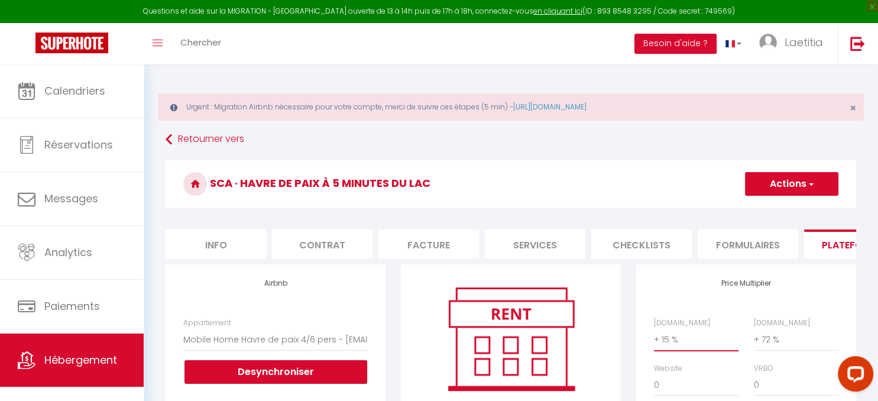
click option "+ 15 %" at bounding box center [0, 0] width 0 height 0
click at [769, 190] on button "Actions" at bounding box center [791, 184] width 93 height 24
click at [760, 212] on link "Enregistrer" at bounding box center [790, 209] width 93 height 15
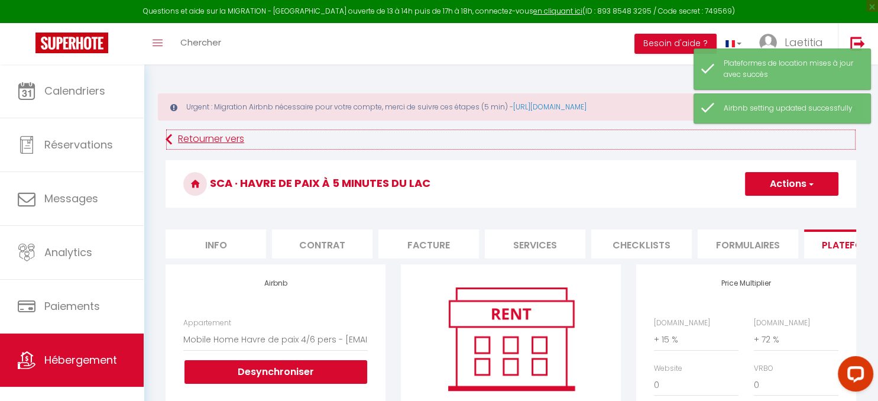
click at [186, 136] on link "Retourner vers" at bounding box center [510, 139] width 690 height 21
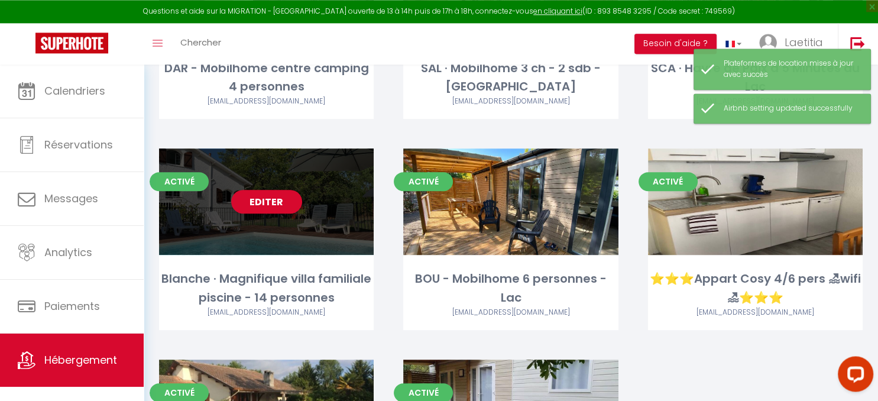
scroll to position [499, 0]
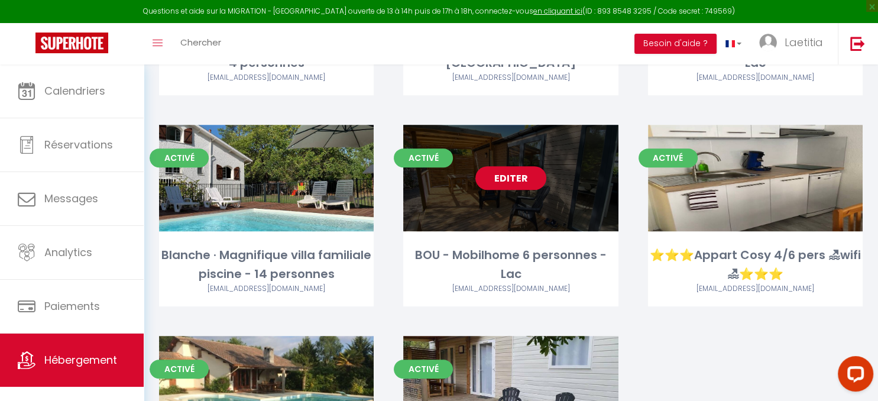
click at [524, 184] on link "Editer" at bounding box center [510, 178] width 71 height 24
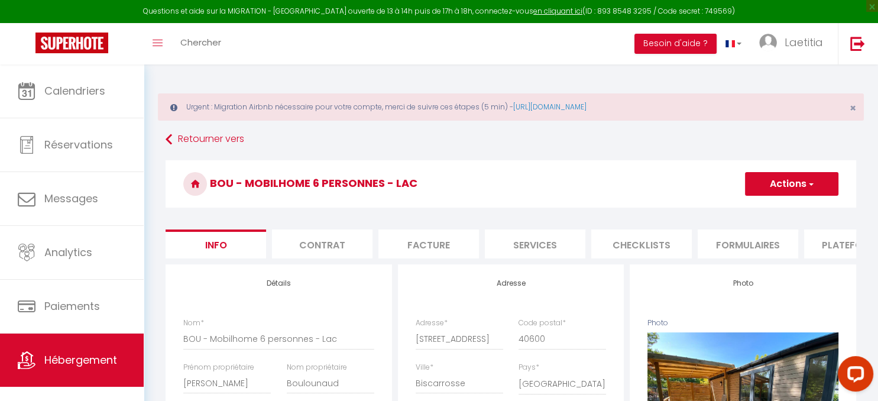
click at [824, 238] on li "Plateformes" at bounding box center [854, 243] width 100 height 29
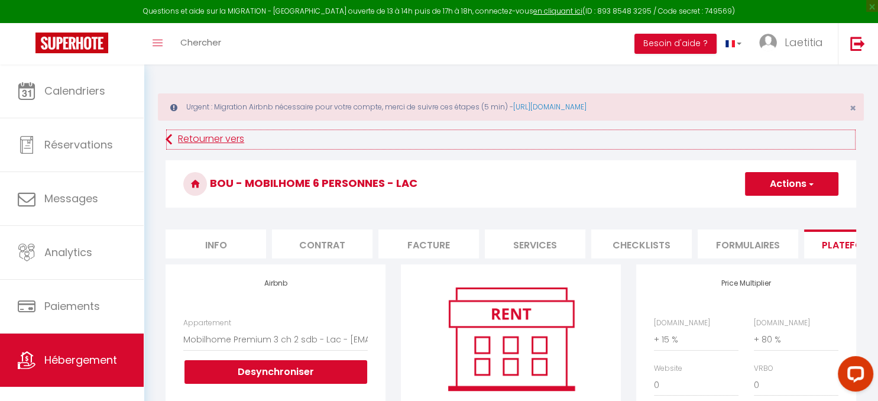
click at [178, 142] on link "Retourner vers" at bounding box center [510, 139] width 690 height 21
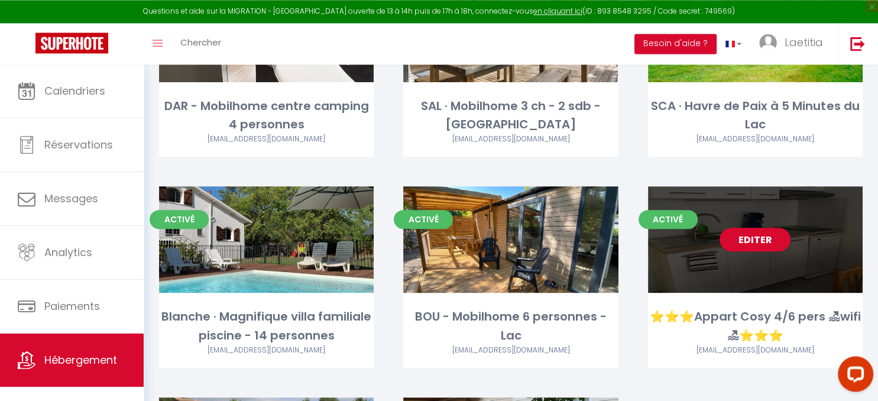
scroll to position [499, 0]
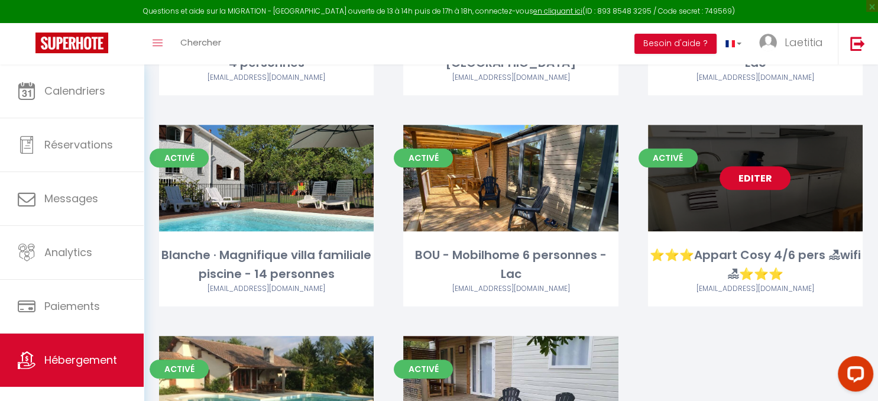
click at [769, 184] on link "Editer" at bounding box center [754, 178] width 71 height 24
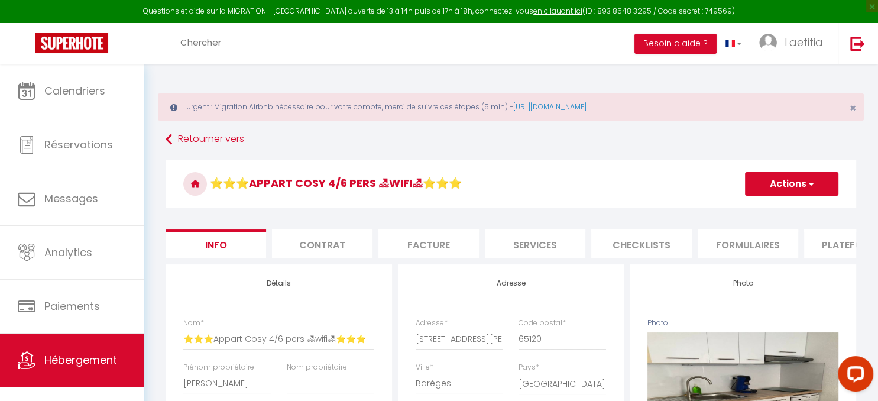
click at [827, 233] on li "Plateformes" at bounding box center [854, 243] width 100 height 29
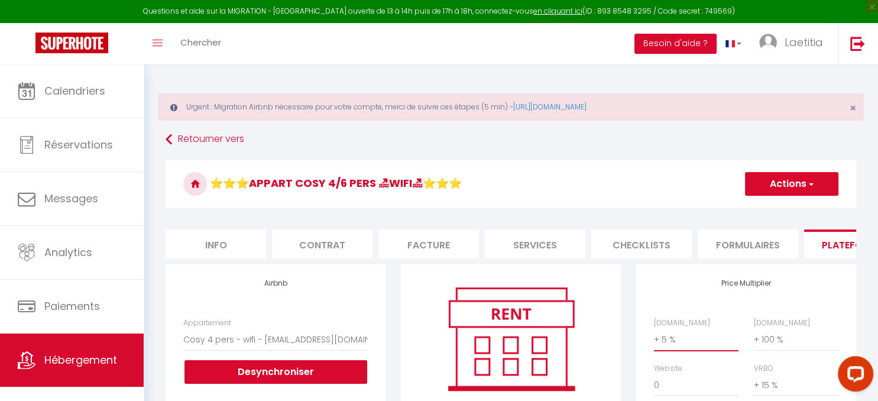
click at [654, 328] on select "0 + 1 % + 2 % + 3 % + 4 % + 5 % + 6 % + 7 % + 8 % + 9 %" at bounding box center [696, 339] width 85 height 22
click option "+ 15 %" at bounding box center [0, 0] width 0 height 0
click at [787, 177] on button "Actions" at bounding box center [791, 184] width 93 height 24
click at [781, 207] on link "Enregistrer" at bounding box center [790, 209] width 93 height 15
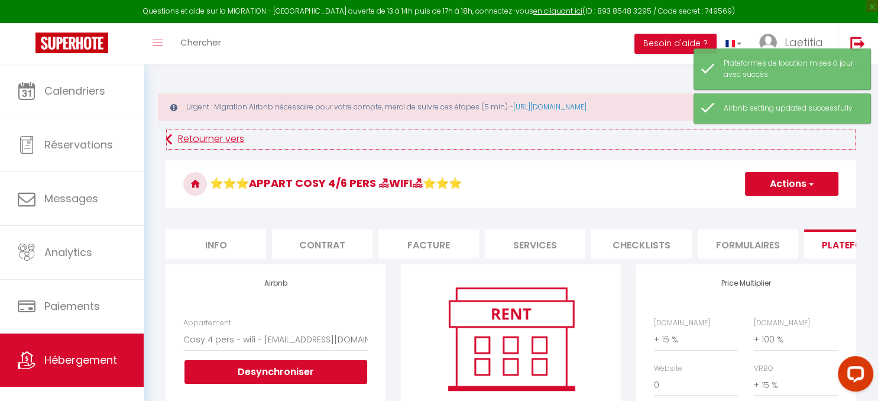
click at [221, 134] on link "Retourner vers" at bounding box center [510, 139] width 690 height 21
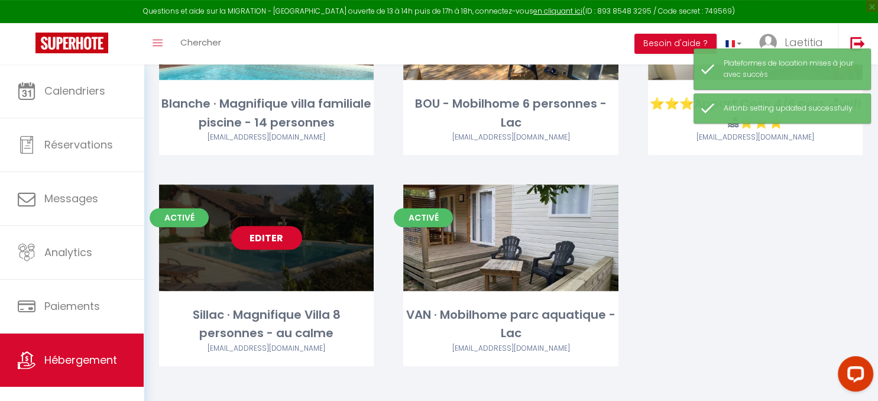
scroll to position [658, 0]
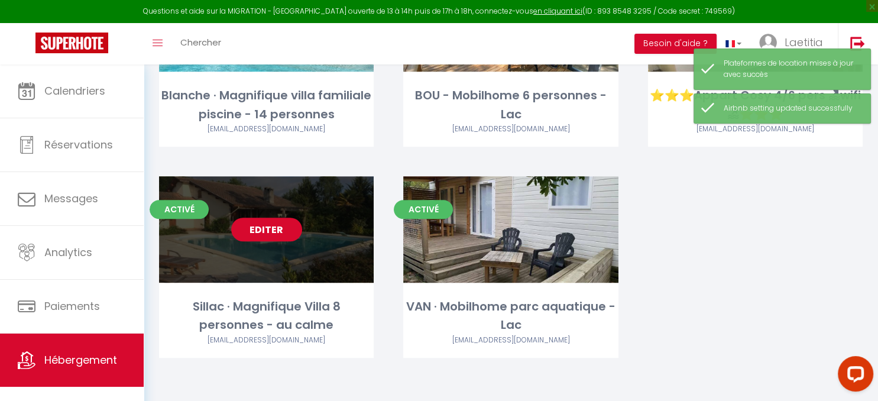
click at [261, 228] on link "Editer" at bounding box center [266, 229] width 71 height 24
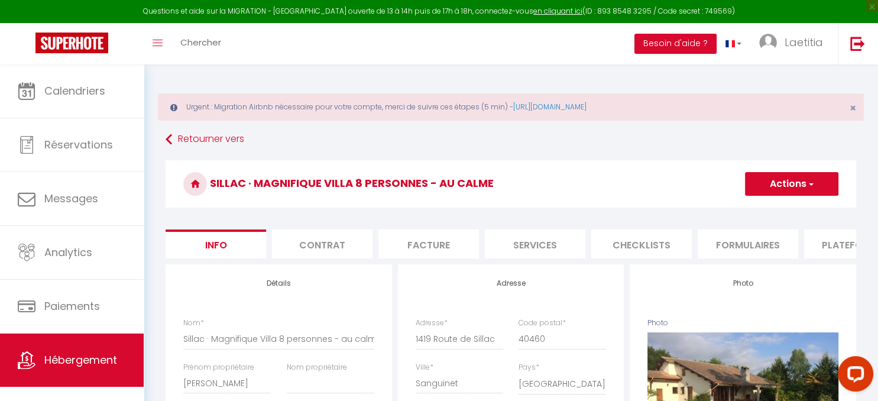
click at [828, 242] on li "Plateformes" at bounding box center [854, 243] width 100 height 29
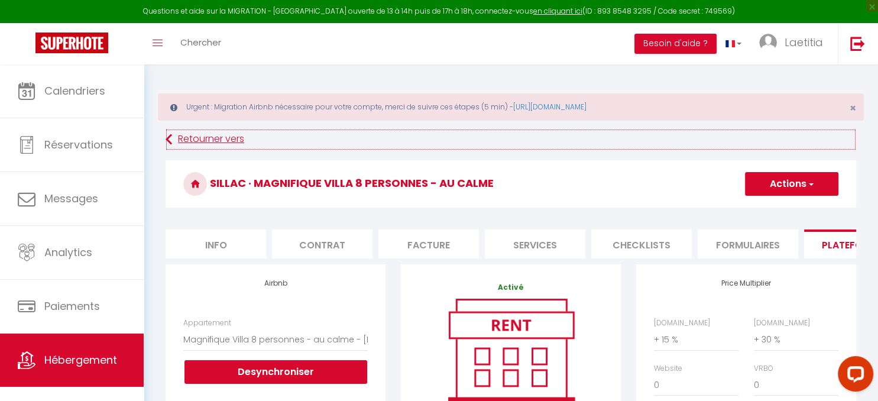
click at [202, 145] on link "Retourner vers" at bounding box center [510, 139] width 690 height 21
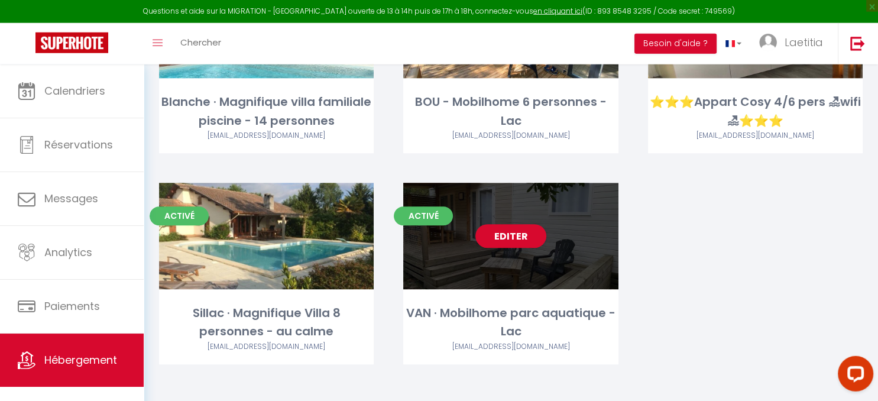
scroll to position [658, 0]
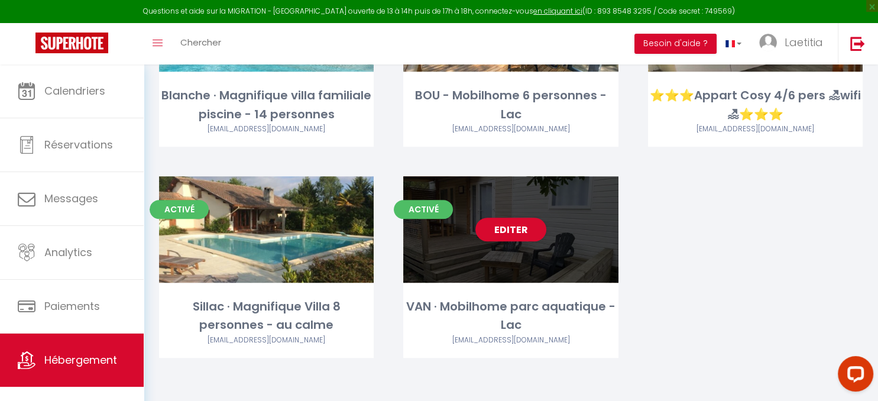
click at [526, 242] on div "Editer" at bounding box center [510, 229] width 215 height 106
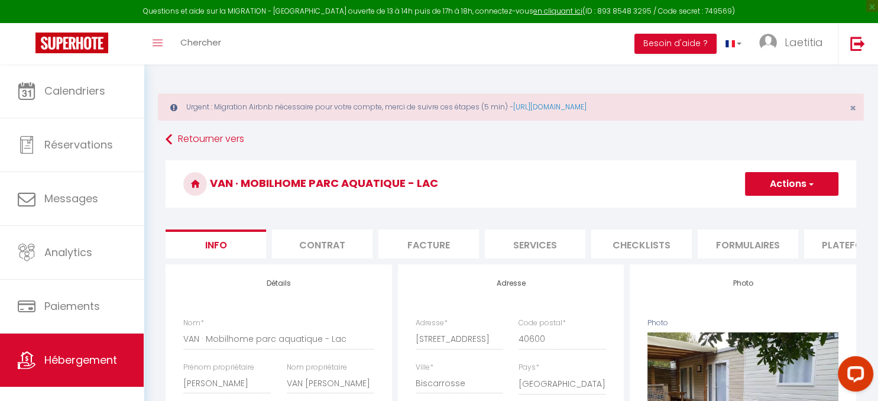
click at [822, 245] on li "Plateformes" at bounding box center [854, 243] width 100 height 29
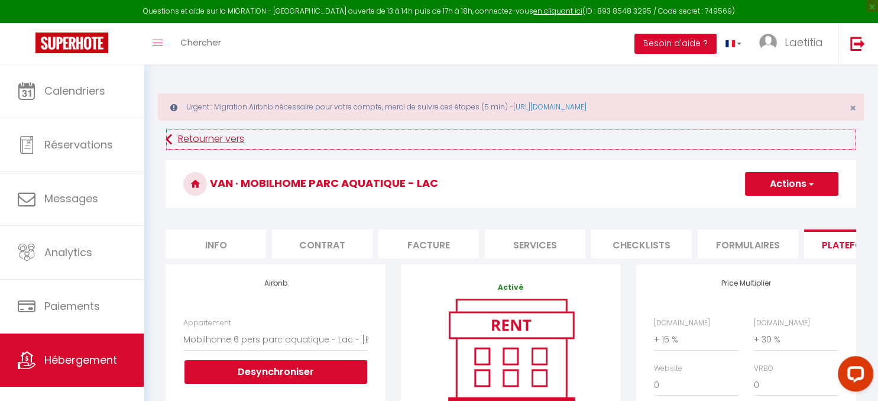
click at [194, 141] on link "Retourner vers" at bounding box center [510, 139] width 690 height 21
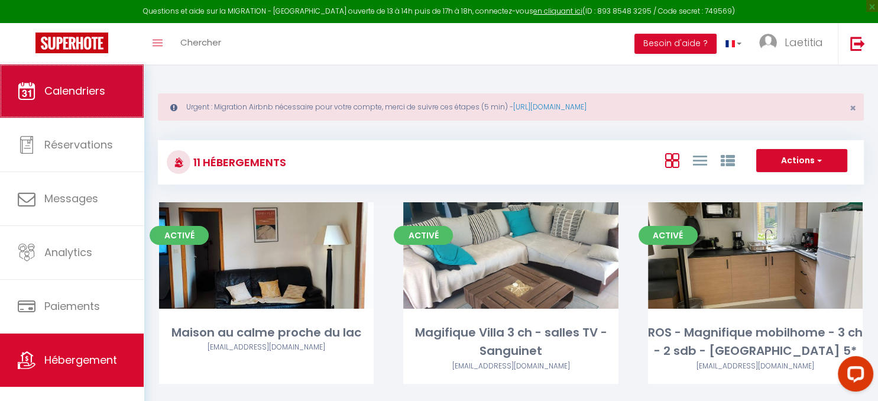
click at [83, 96] on span "Calendriers" at bounding box center [74, 90] width 61 height 15
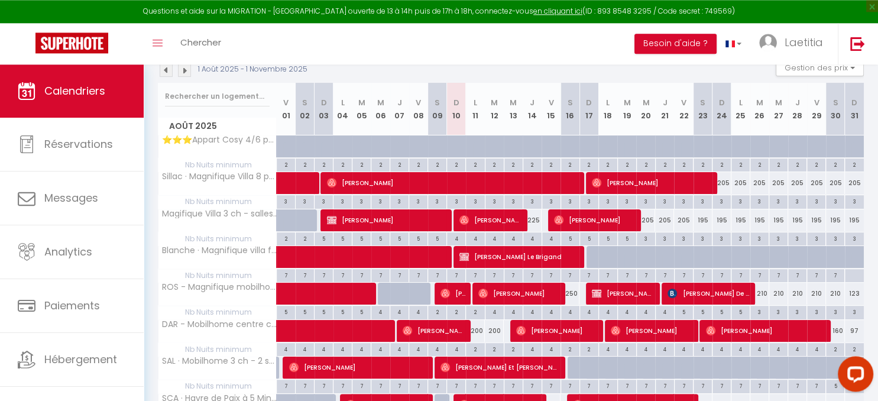
scroll to position [187, 0]
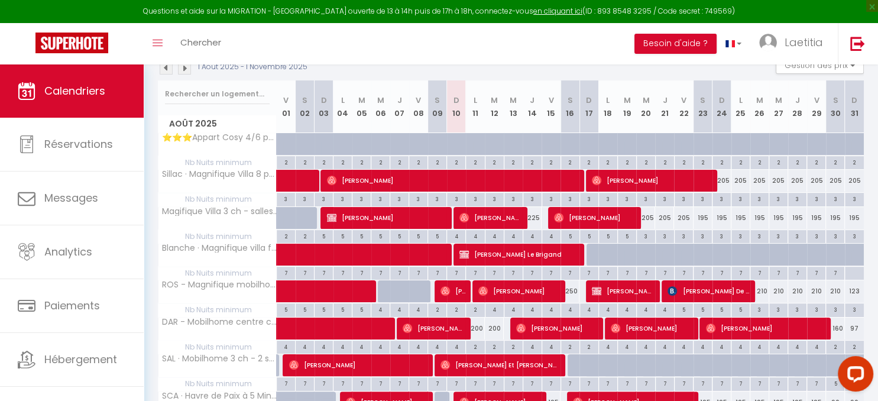
click at [476, 324] on div "200" at bounding box center [475, 328] width 19 height 22
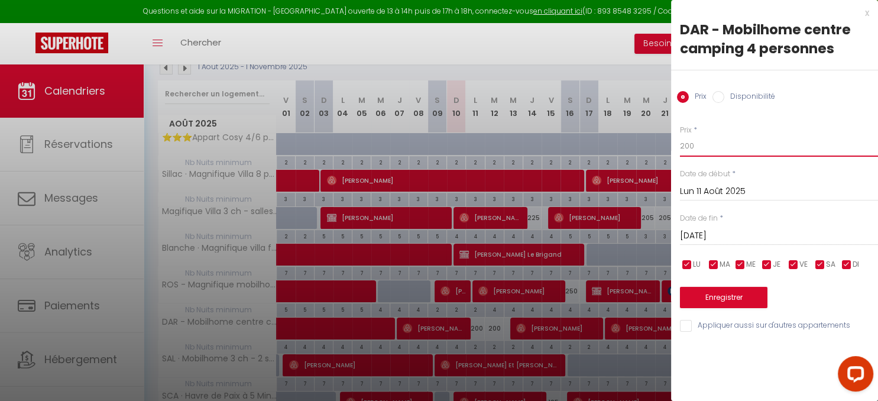
drag, startPoint x: 691, startPoint y: 145, endPoint x: 658, endPoint y: 147, distance: 33.1
click at [680, 147] on input "200" at bounding box center [779, 145] width 198 height 21
click at [688, 233] on input "[DATE]" at bounding box center [779, 235] width 198 height 15
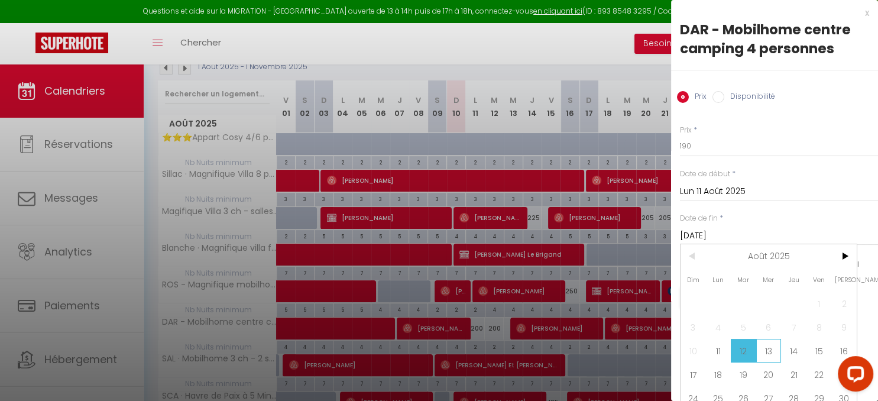
click at [769, 345] on span "13" at bounding box center [768, 351] width 25 height 24
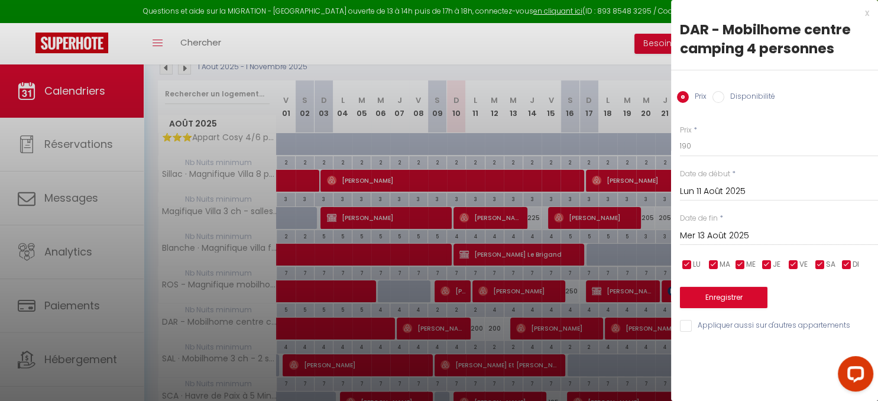
click at [747, 285] on div "Enregistrer" at bounding box center [779, 290] width 198 height 36
click at [746, 294] on button "Enregistrer" at bounding box center [723, 297] width 87 height 21
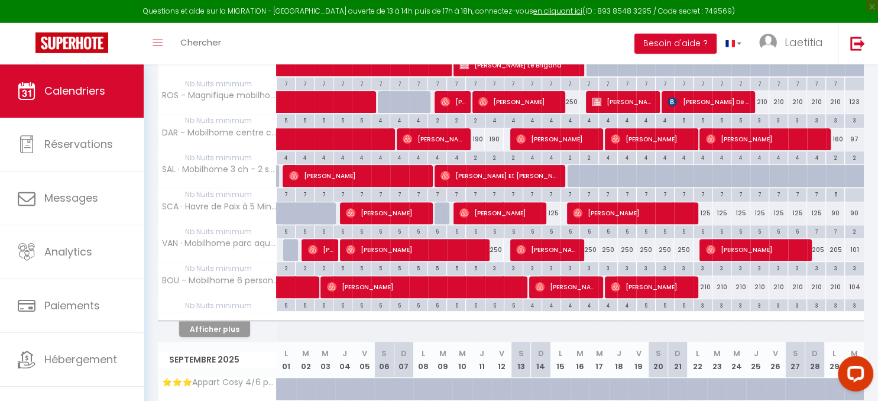
scroll to position [376, 0]
click at [589, 248] on div "250" at bounding box center [588, 250] width 19 height 22
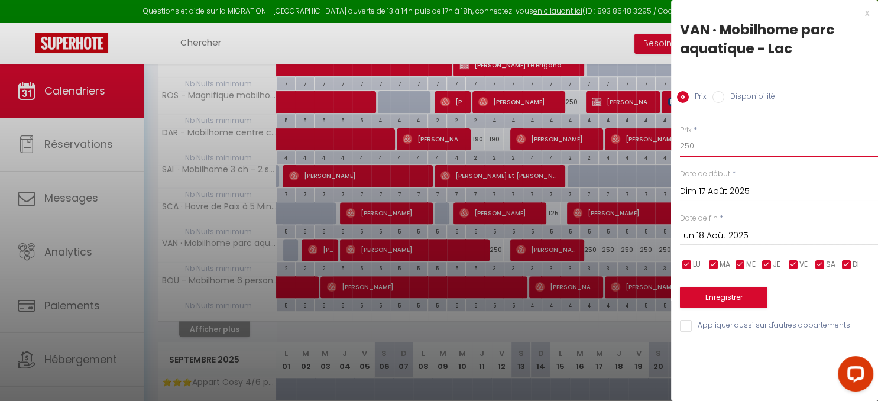
drag, startPoint x: 687, startPoint y: 149, endPoint x: 606, endPoint y: 149, distance: 80.4
click at [680, 149] on input "250" at bounding box center [779, 145] width 198 height 21
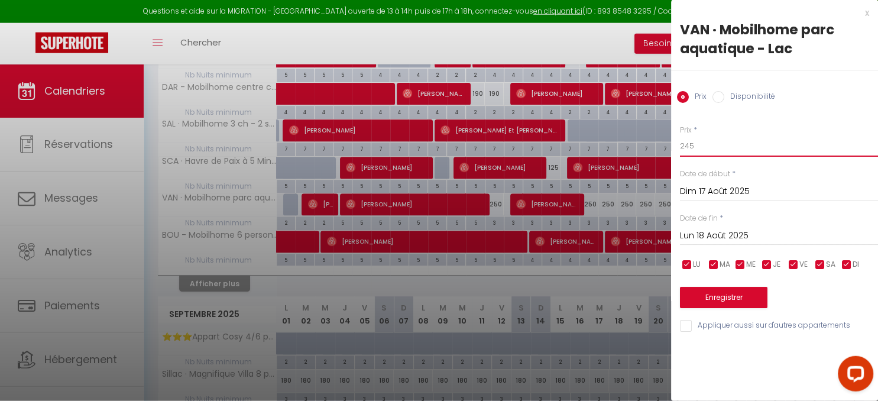
scroll to position [438, 0]
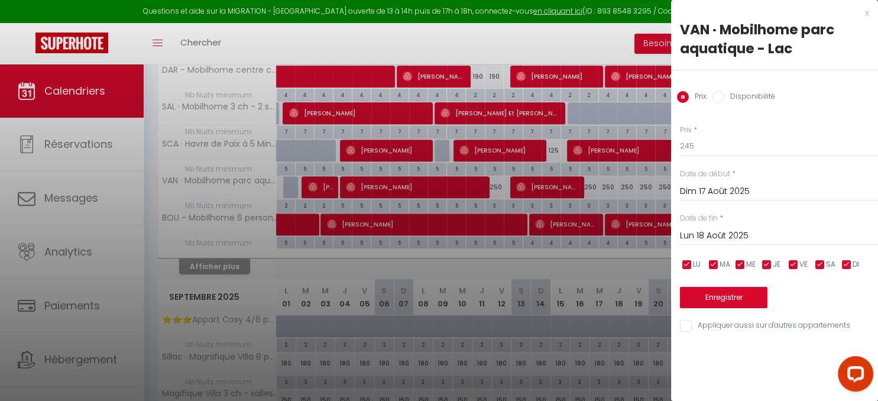
click at [725, 235] on input "Lun 18 Août 2025" at bounding box center [779, 235] width 198 height 15
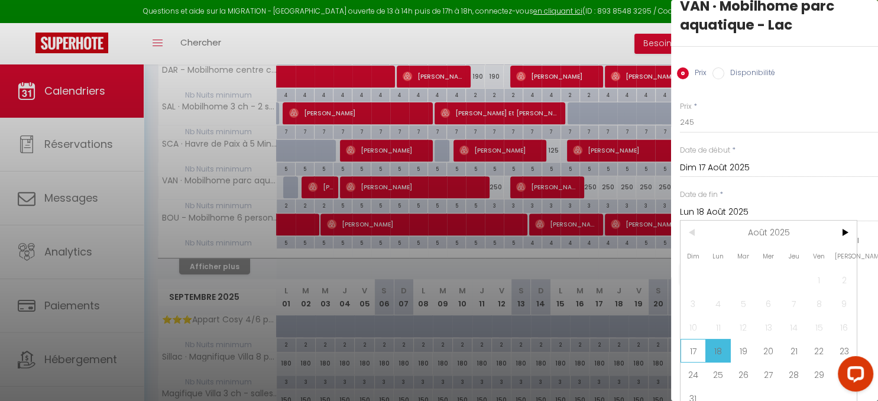
scroll to position [34, 0]
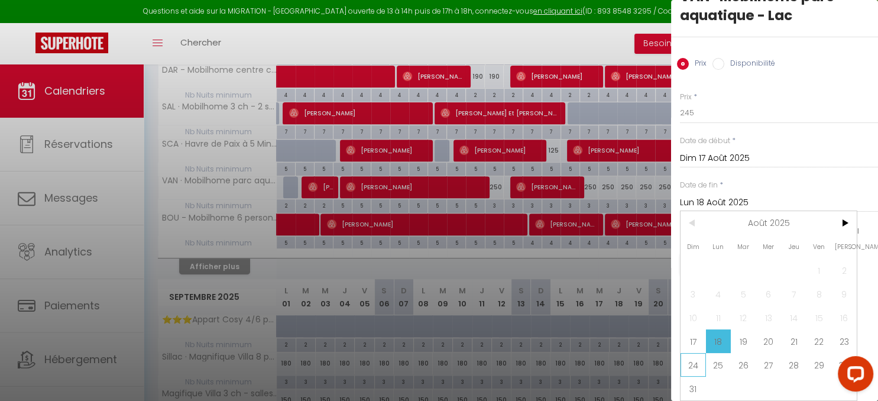
click at [689, 356] on span "24" at bounding box center [692, 365] width 25 height 24
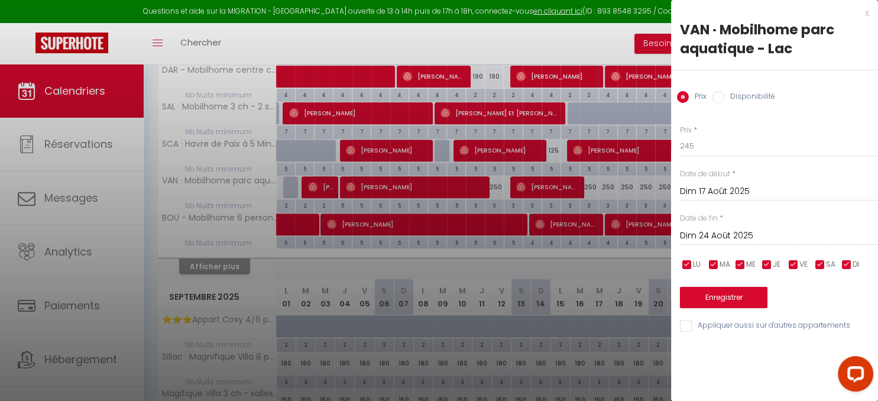
scroll to position [0, 0]
click at [725, 298] on button "Enregistrer" at bounding box center [723, 297] width 87 height 21
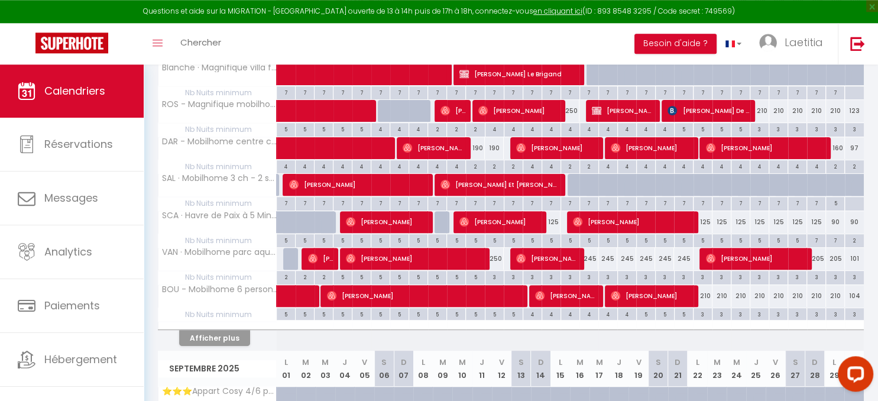
scroll to position [376, 0]
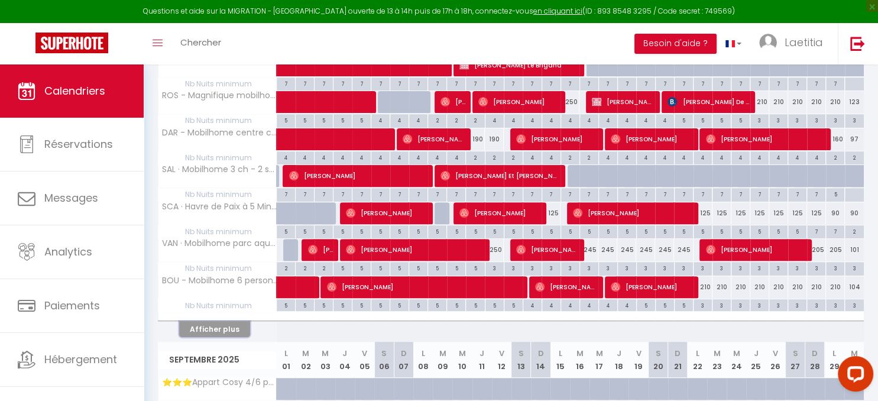
click at [222, 327] on button "Afficher plus" at bounding box center [214, 329] width 71 height 16
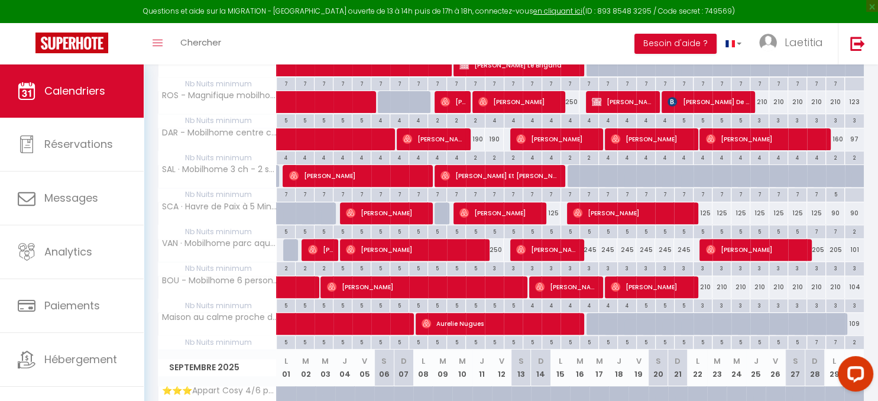
scroll to position [438, 0]
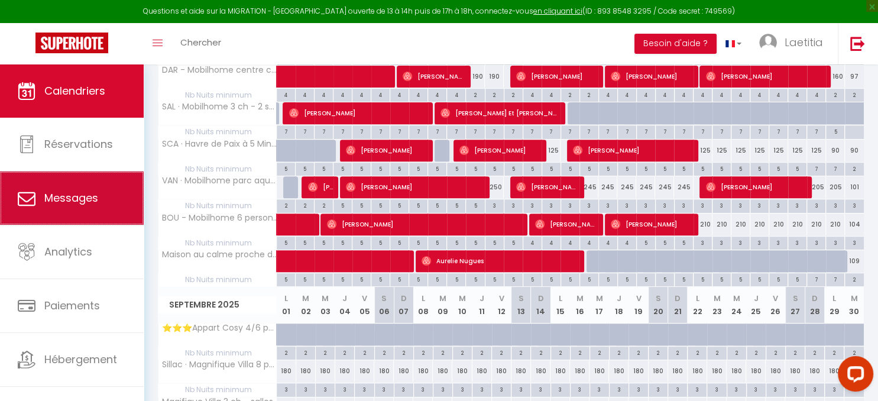
click at [92, 191] on span "Messages" at bounding box center [71, 197] width 54 height 15
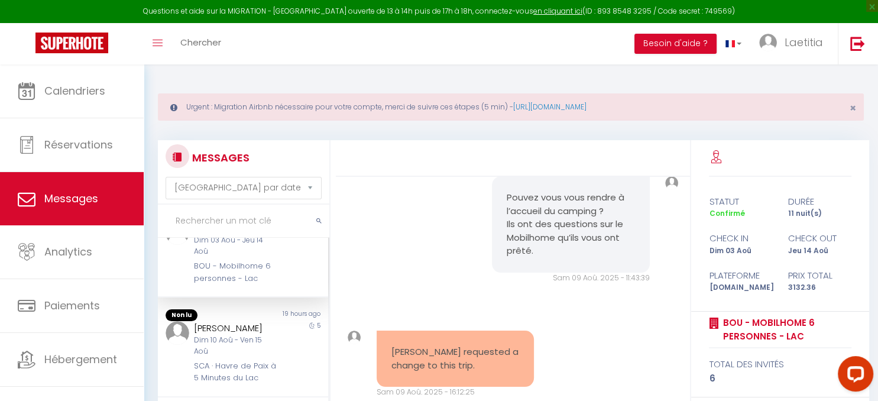
scroll to position [59, 0]
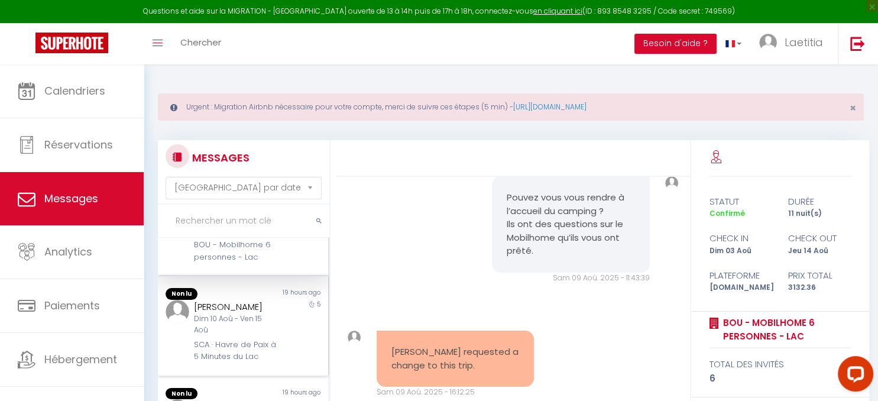
click at [277, 288] on div "19 hours ago" at bounding box center [285, 294] width 85 height 12
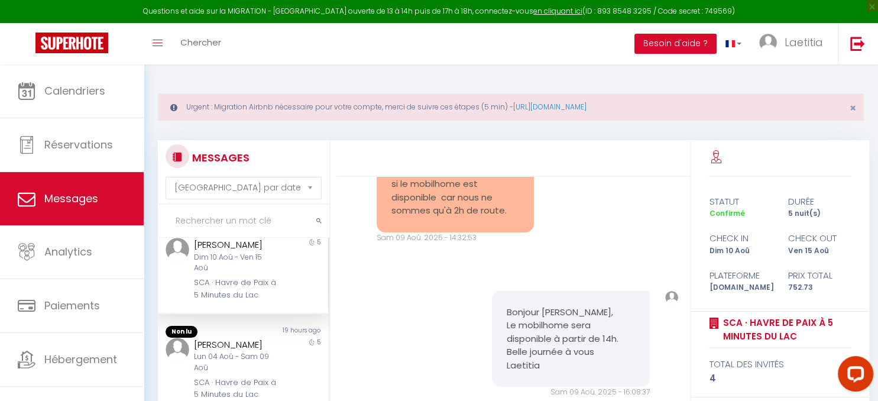
scroll to position [178, 0]
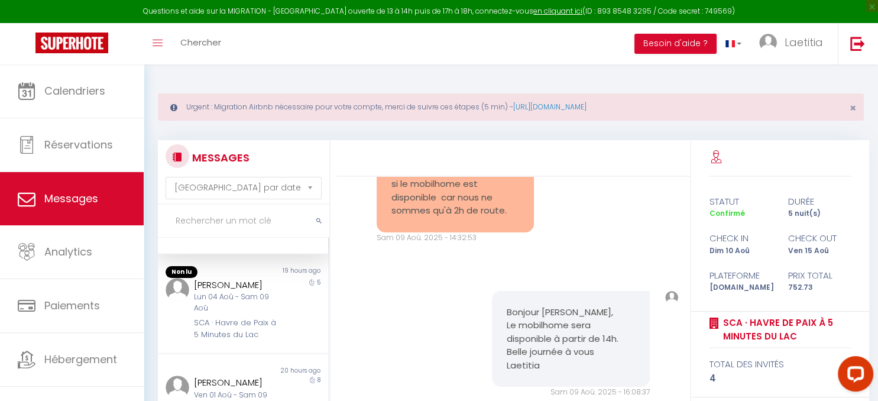
click at [277, 291] on div "Lun 04 Aoû - Sam 09 Aoû" at bounding box center [236, 302] width 84 height 22
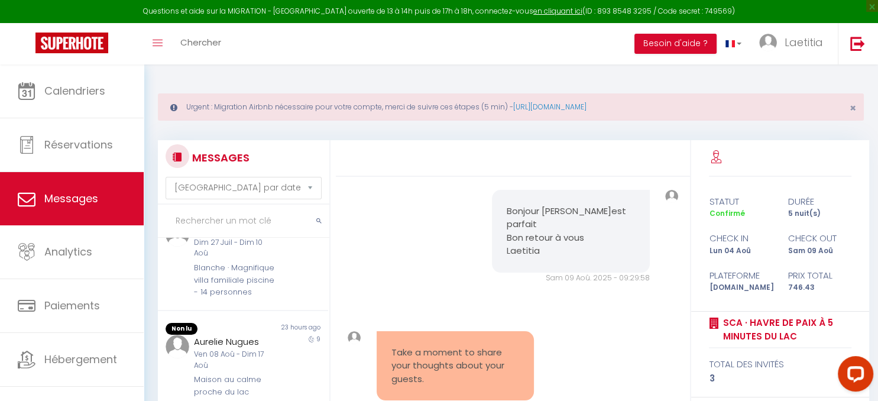
scroll to position [596, 0]
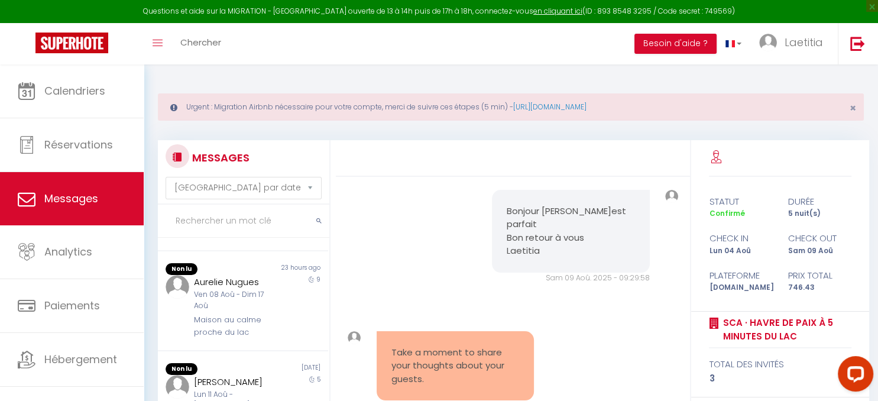
click at [277, 314] on div "Maison au calme proche du lac" at bounding box center [236, 326] width 84 height 24
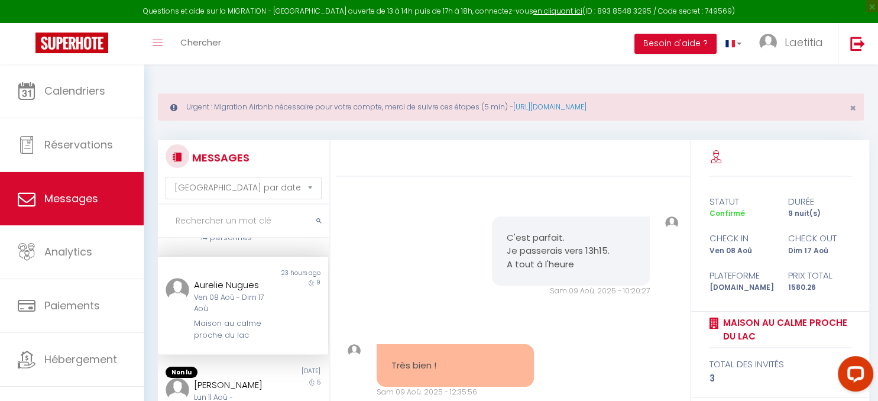
scroll to position [647, 0]
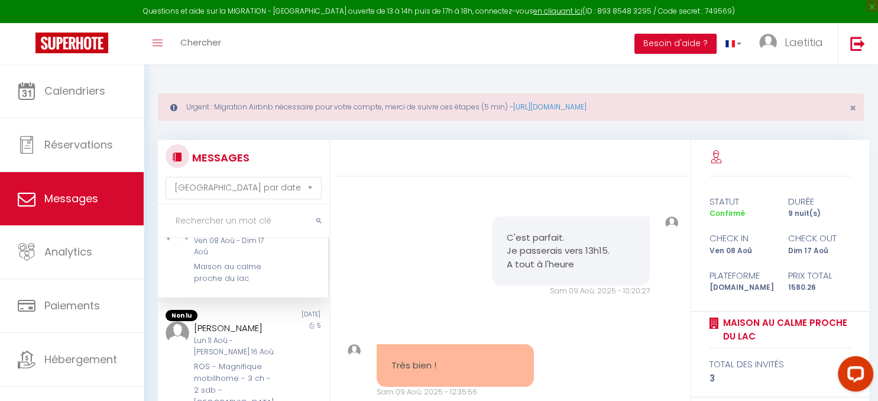
click at [277, 321] on div "[PERSON_NAME]" at bounding box center [236, 328] width 84 height 14
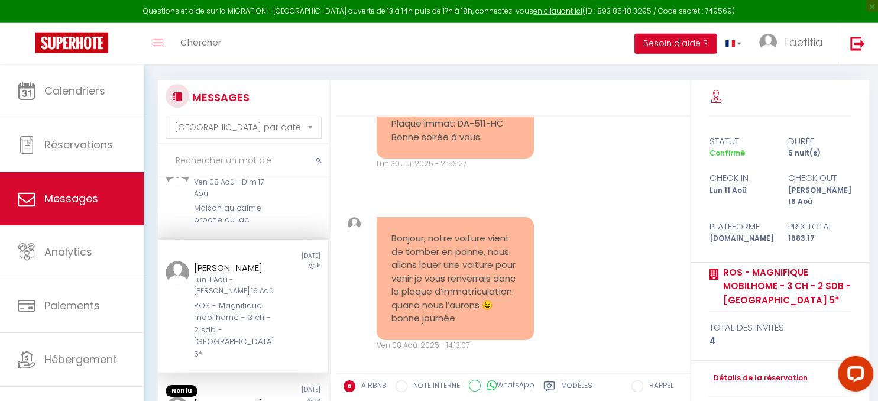
scroll to position [62, 0]
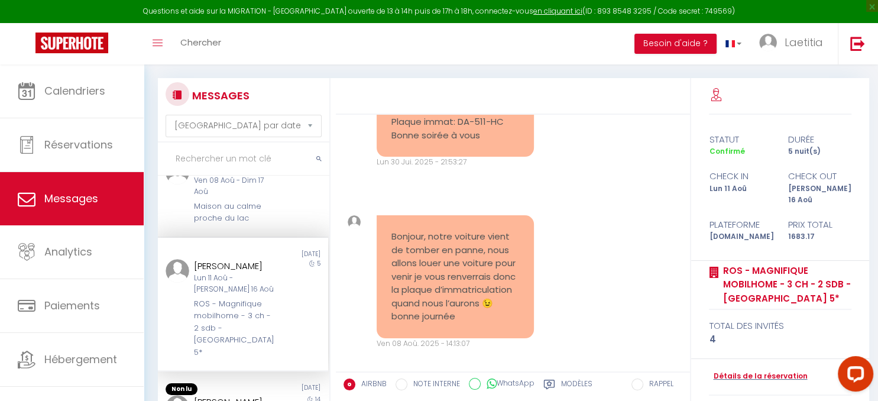
click at [246, 395] on div "[PERSON_NAME]" at bounding box center [236, 402] width 84 height 14
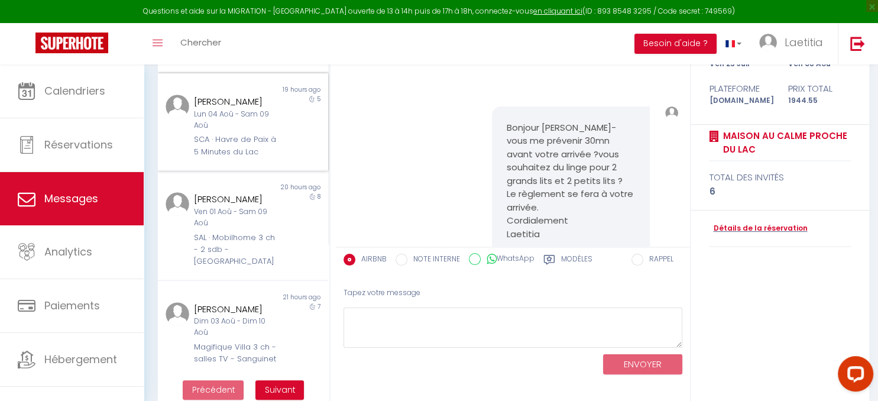
scroll to position [166, 0]
